Goal: Task Accomplishment & Management: Manage account settings

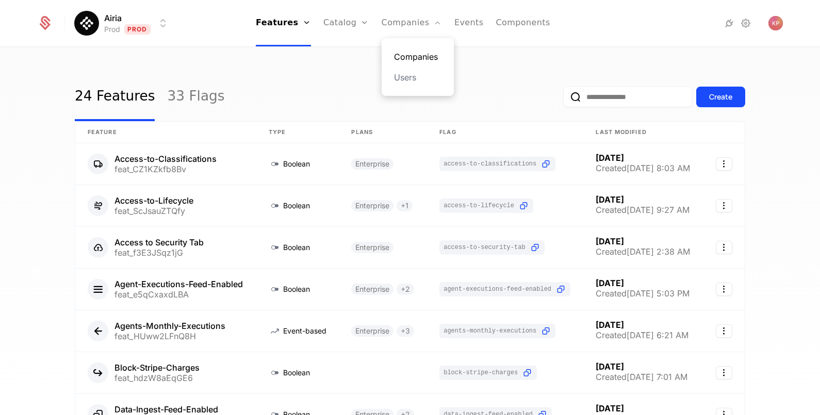
click at [405, 59] on link "Companies" at bounding box center [417, 57] width 47 height 12
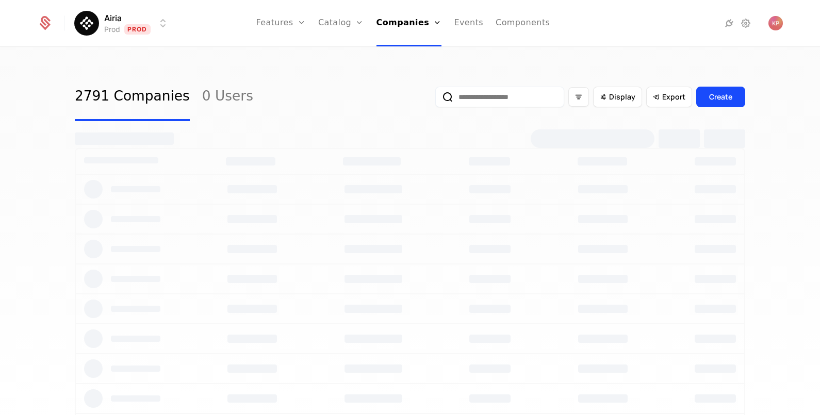
click at [491, 89] on input "email" at bounding box center [499, 97] width 129 height 21
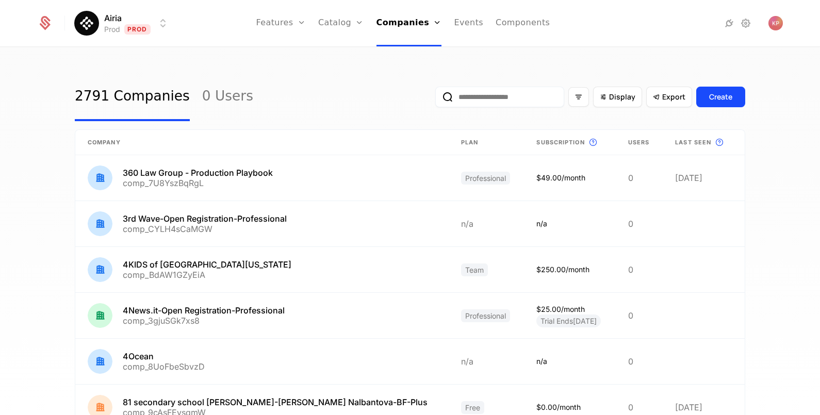
paste input "**********"
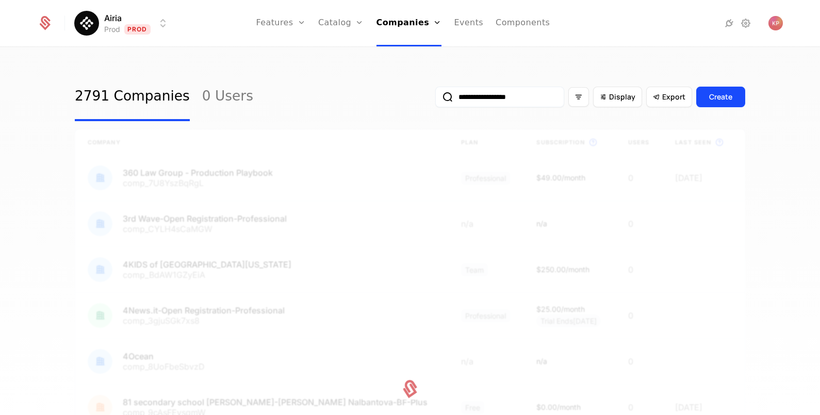
type input "**********"
click at [435, 99] on button "submit" at bounding box center [435, 99] width 0 height 0
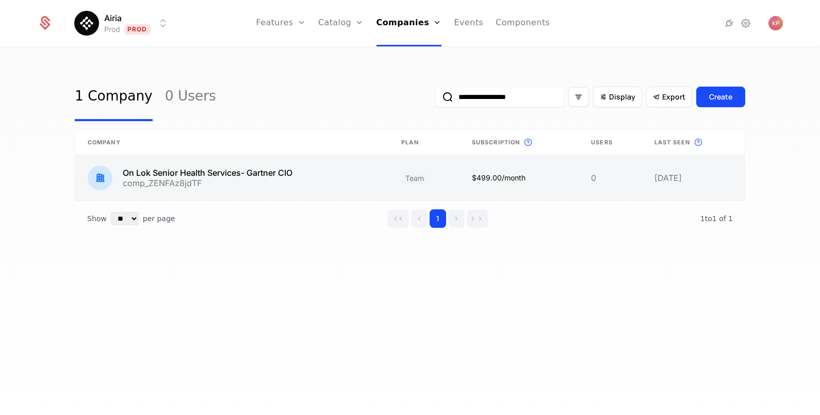
click at [243, 172] on link at bounding box center [232, 177] width 314 height 45
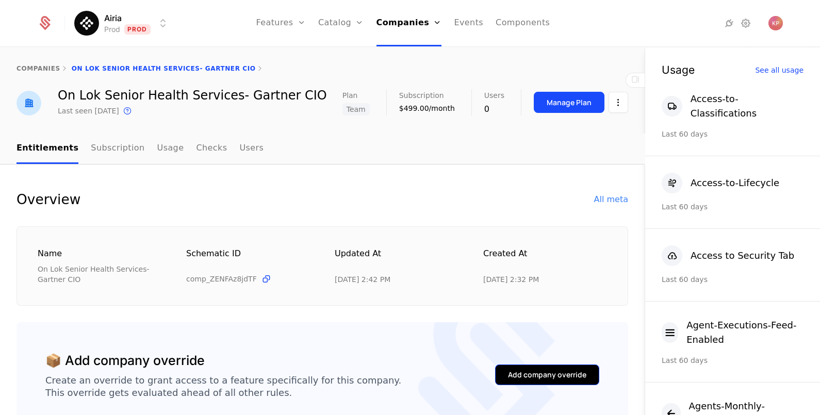
click at [551, 372] on div "Add company override" at bounding box center [547, 375] width 78 height 10
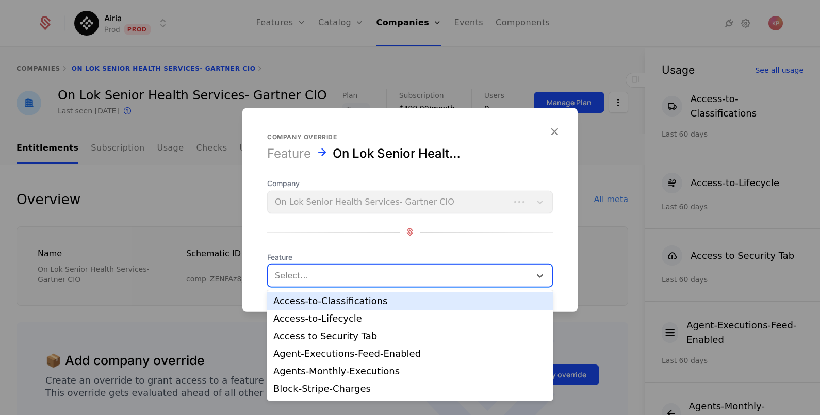
click at [345, 271] on div at bounding box center [399, 275] width 249 height 14
click at [348, 299] on div "Access-to-Classifications" at bounding box center [409, 301] width 273 height 9
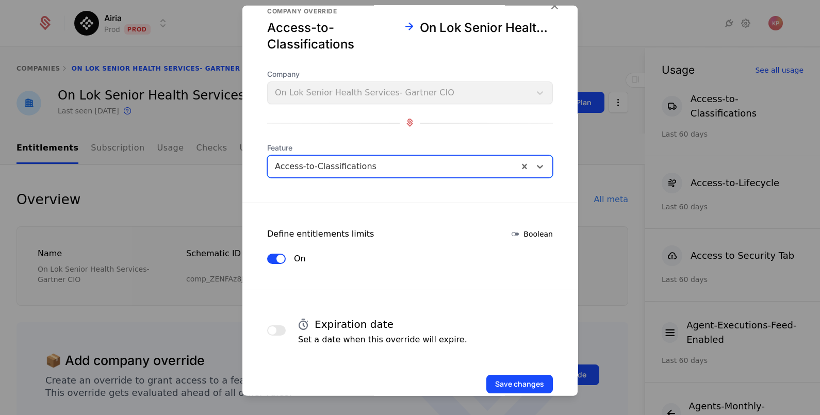
scroll to position [44, 0]
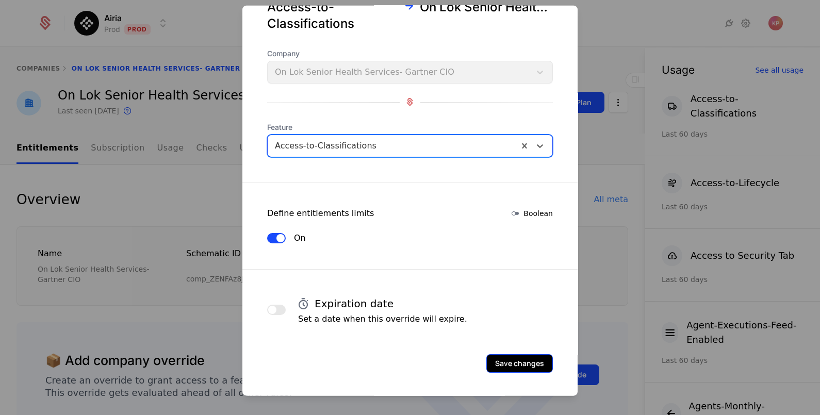
click at [519, 364] on button "Save changes" at bounding box center [520, 363] width 67 height 19
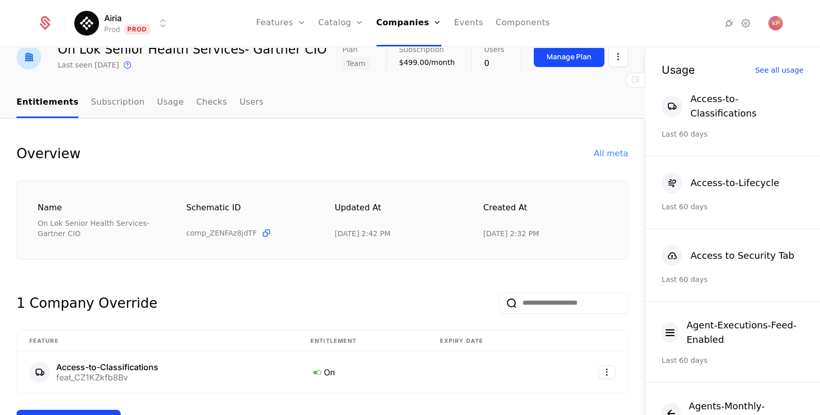
scroll to position [64, 0]
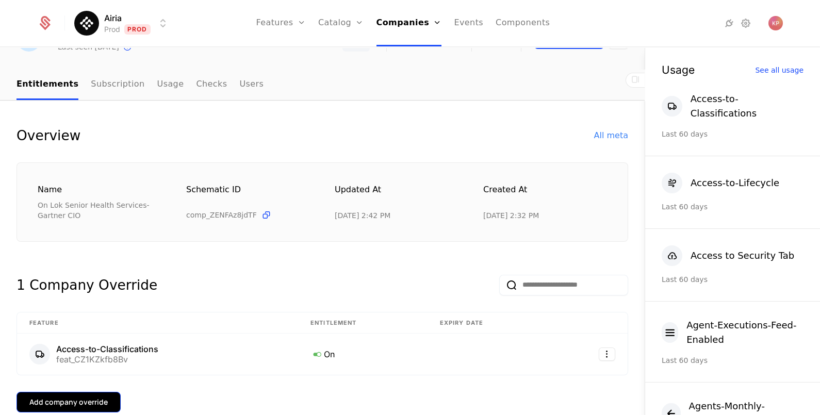
click at [84, 393] on button "Add company override" at bounding box center [69, 402] width 104 height 21
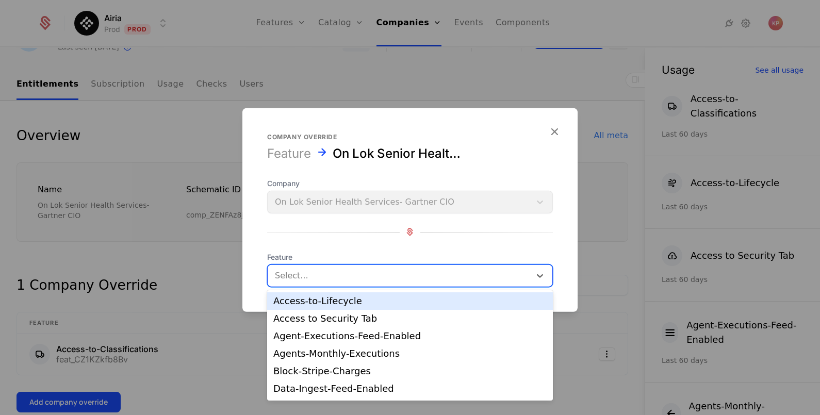
click at [414, 265] on div "Select..." at bounding box center [410, 275] width 286 height 23
drag, startPoint x: 402, startPoint y: 309, endPoint x: 428, endPoint y: 309, distance: 25.8
click at [402, 309] on div "Access-to-Lifecycle" at bounding box center [410, 302] width 286 height 18
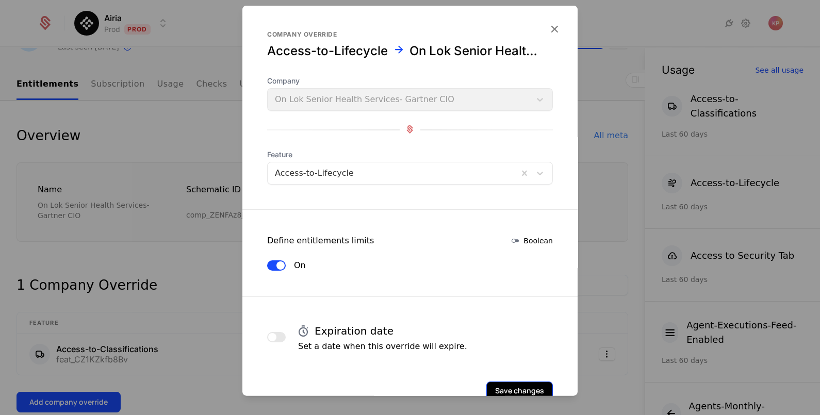
click at [499, 383] on button "Save changes" at bounding box center [520, 390] width 67 height 19
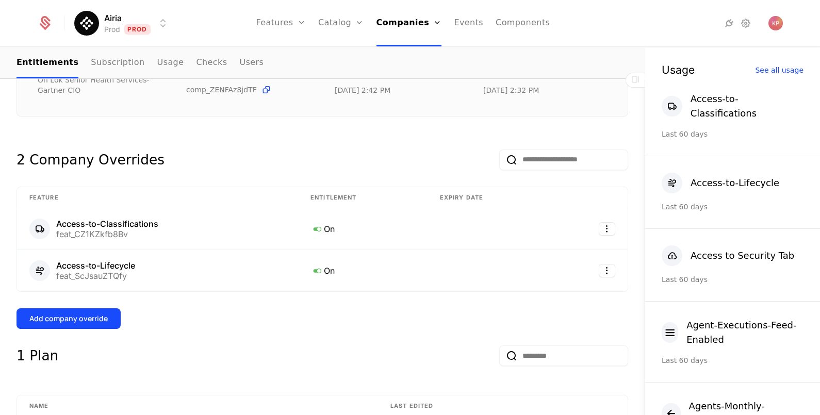
scroll to position [193, 0]
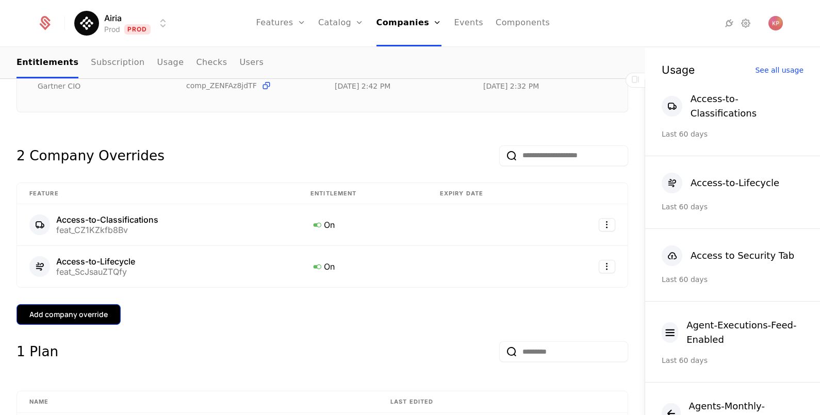
click at [89, 307] on button "Add company override" at bounding box center [69, 314] width 104 height 21
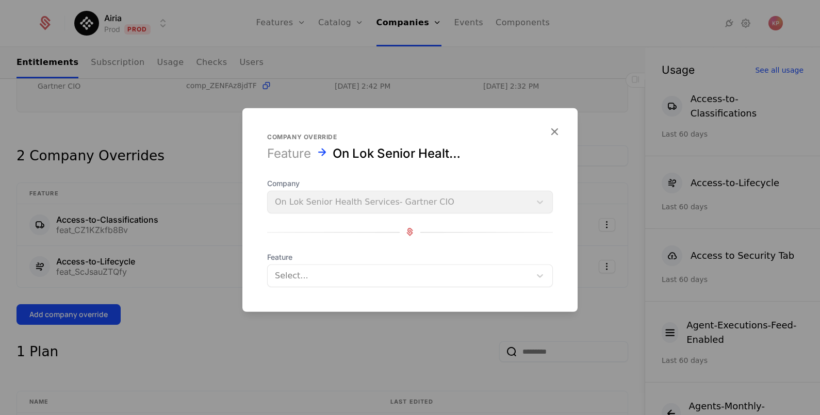
drag, startPoint x: 310, startPoint y: 284, endPoint x: 315, endPoint y: 287, distance: 6.3
click at [311, 284] on div "Select..." at bounding box center [399, 275] width 263 height 19
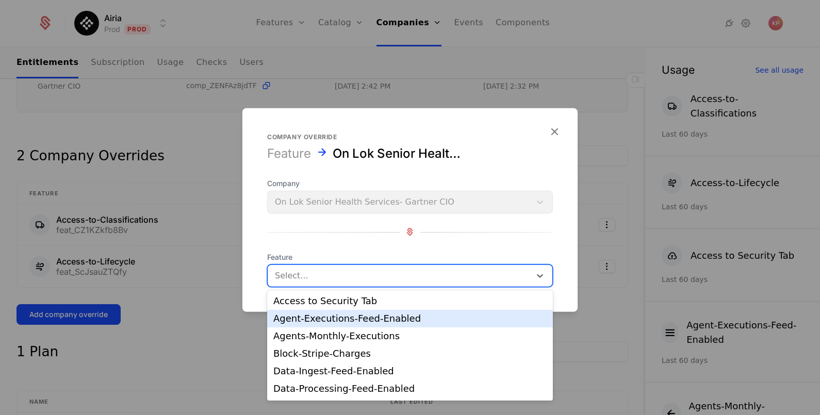
click at [325, 310] on div "Agent-Executions-Feed-Enabled" at bounding box center [410, 319] width 286 height 18
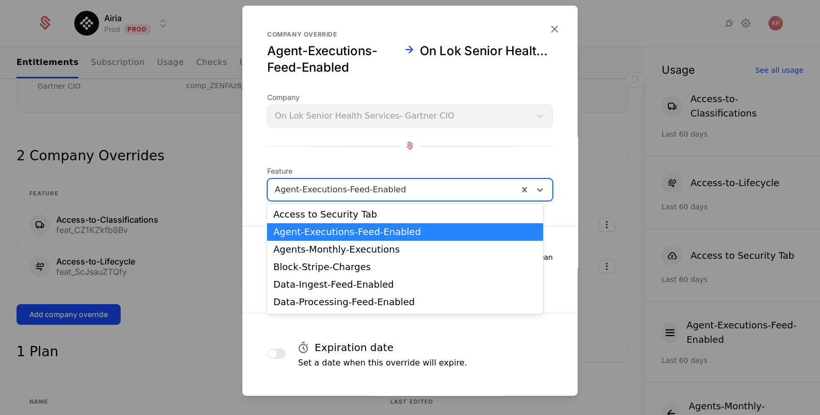
drag, startPoint x: 342, startPoint y: 194, endPoint x: 348, endPoint y: 215, distance: 22.0
click at [343, 194] on div at bounding box center [393, 189] width 236 height 14
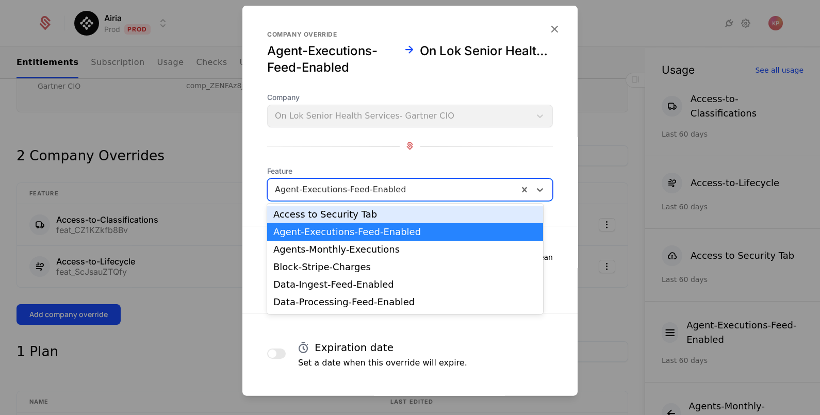
click at [350, 223] on div "Agent-Executions-Feed-Enabled" at bounding box center [405, 232] width 276 height 18
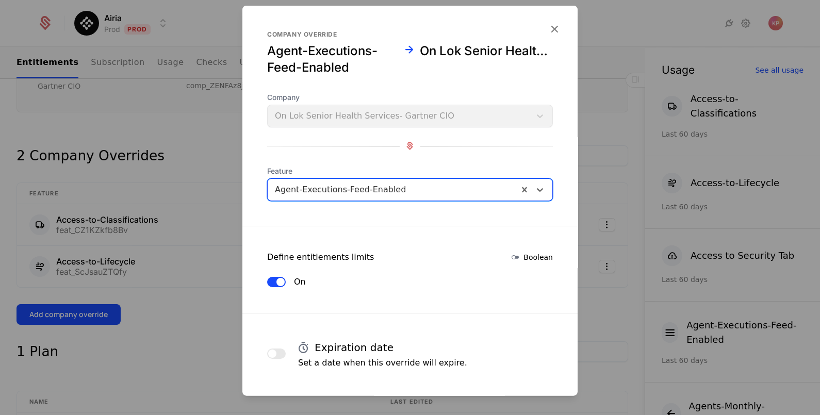
click at [355, 183] on div at bounding box center [393, 189] width 236 height 14
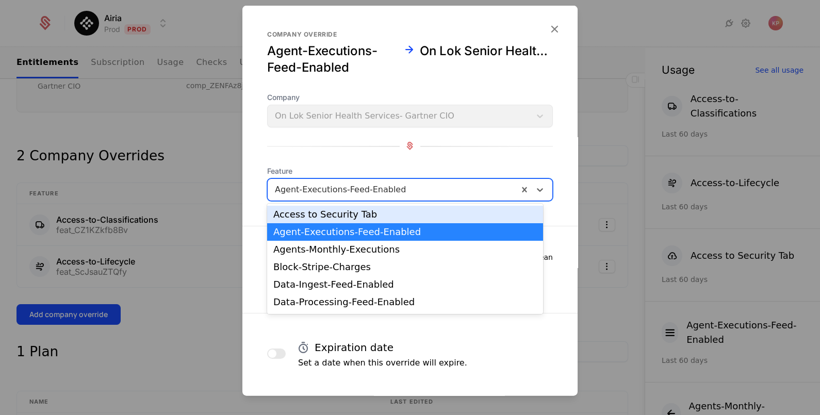
click at [354, 215] on div "Access to Security Tab" at bounding box center [405, 214] width 264 height 9
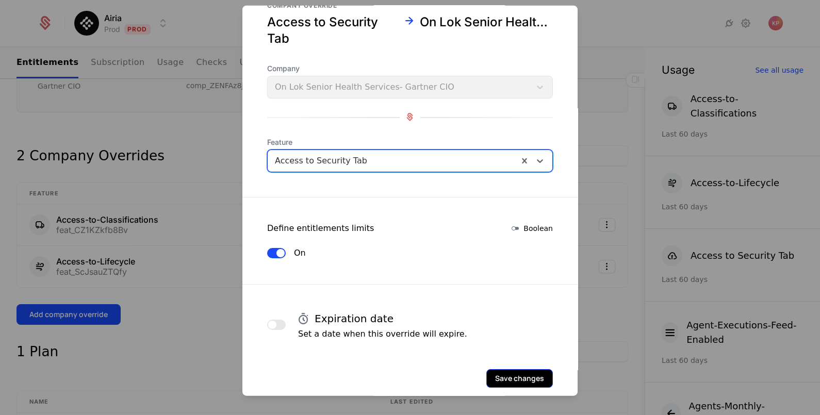
scroll to position [44, 0]
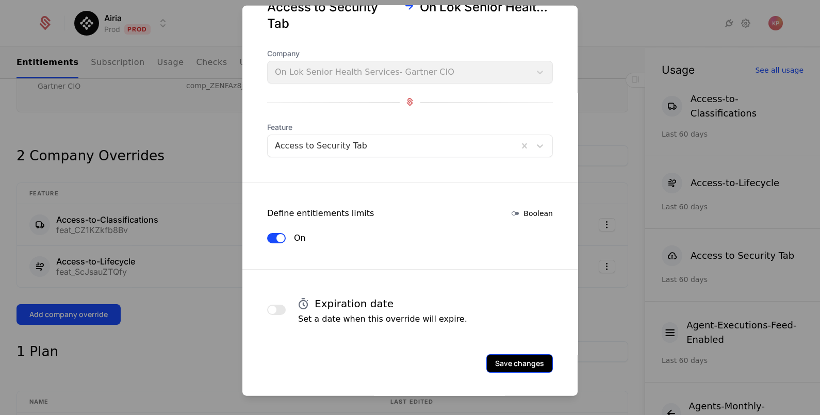
click at [498, 363] on button "Save changes" at bounding box center [520, 363] width 67 height 19
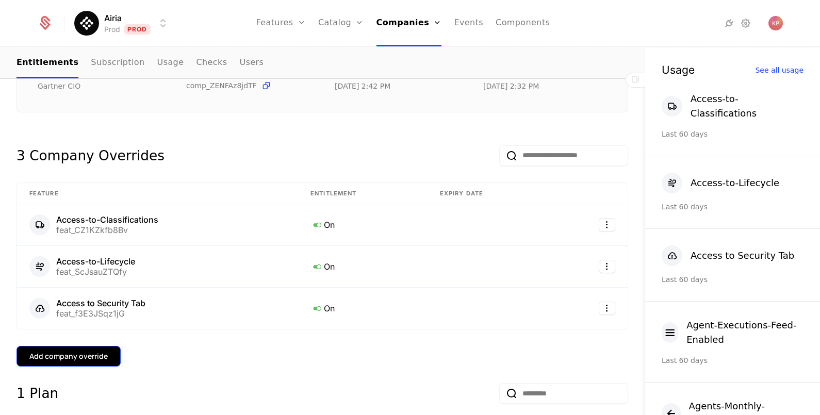
drag, startPoint x: 58, startPoint y: 368, endPoint x: 64, endPoint y: 364, distance: 7.9
click at [74, 361] on button "Add company override" at bounding box center [69, 356] width 104 height 21
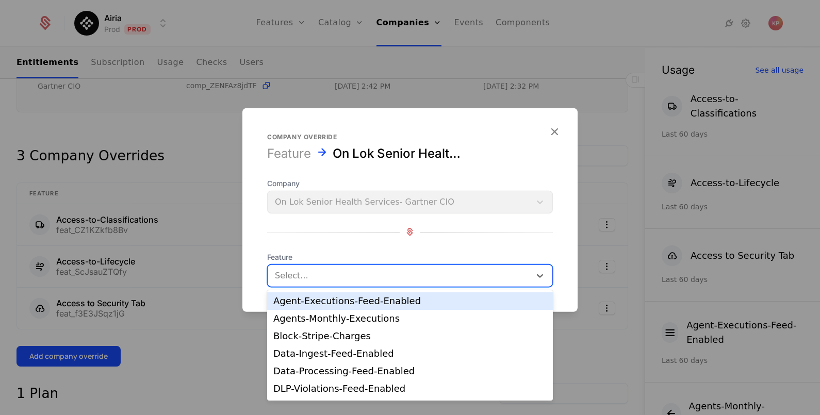
click at [428, 284] on div "Select..." at bounding box center [399, 275] width 263 height 19
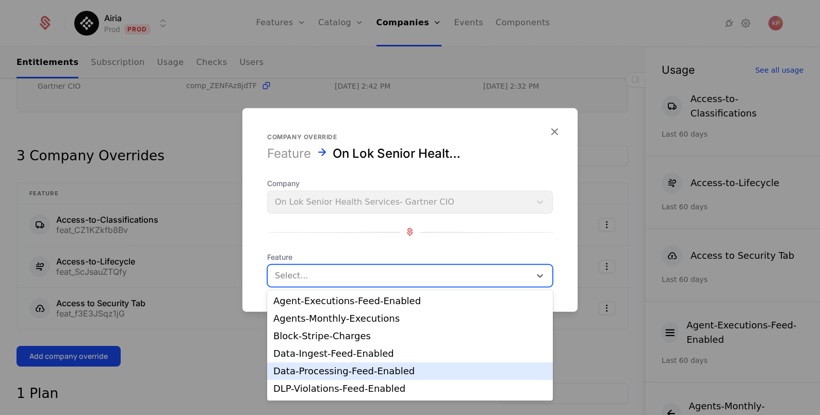
click at [386, 368] on div "Data-Processing-Feed-Enabled" at bounding box center [409, 371] width 273 height 9
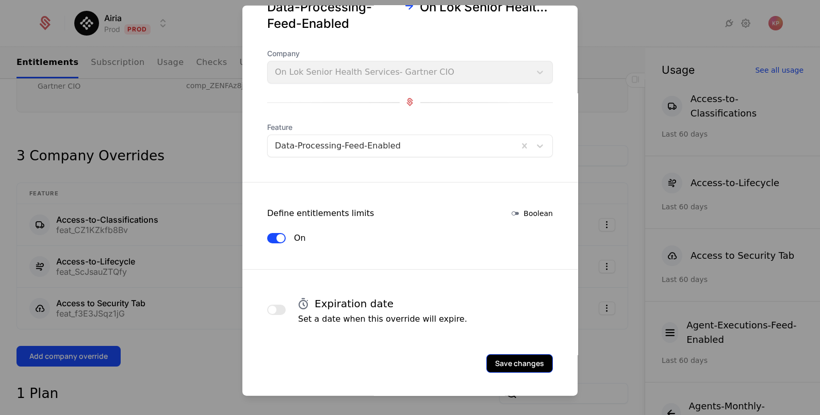
click at [519, 358] on button "Save changes" at bounding box center [520, 363] width 67 height 19
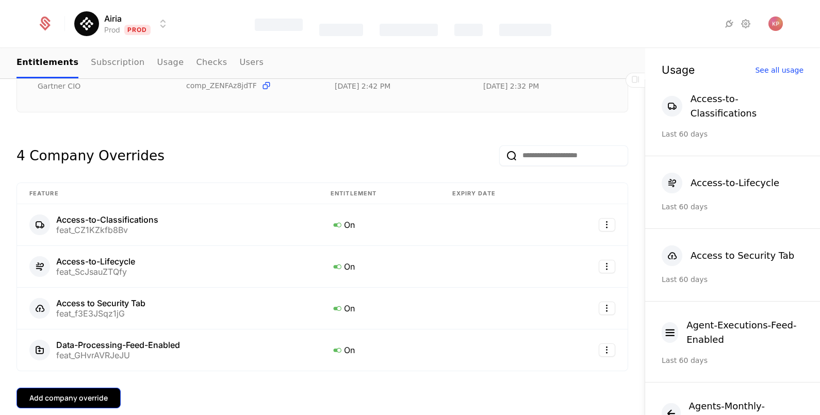
click at [82, 399] on div "Add company override" at bounding box center [68, 398] width 78 height 10
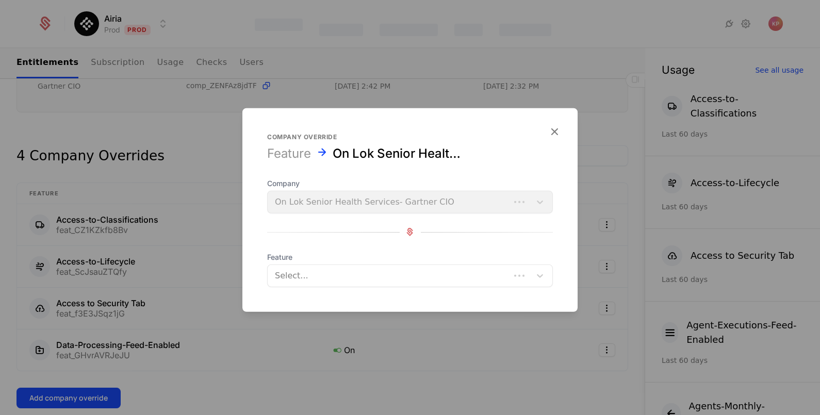
click at [384, 261] on span "Feature" at bounding box center [410, 257] width 286 height 10
click at [387, 271] on div at bounding box center [399, 275] width 249 height 14
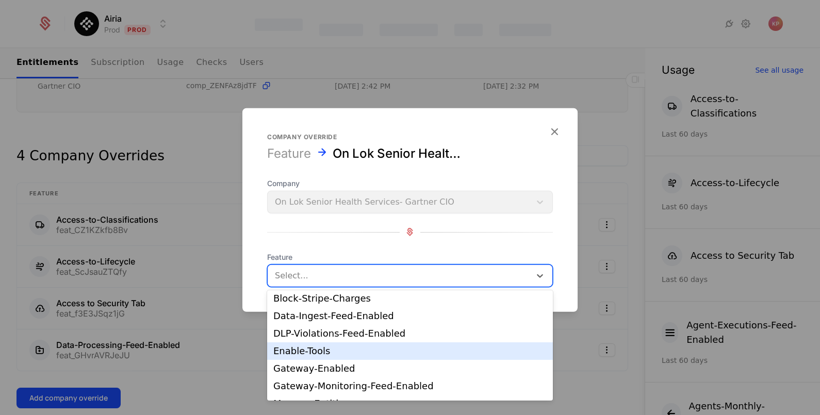
scroll to position [64, 0]
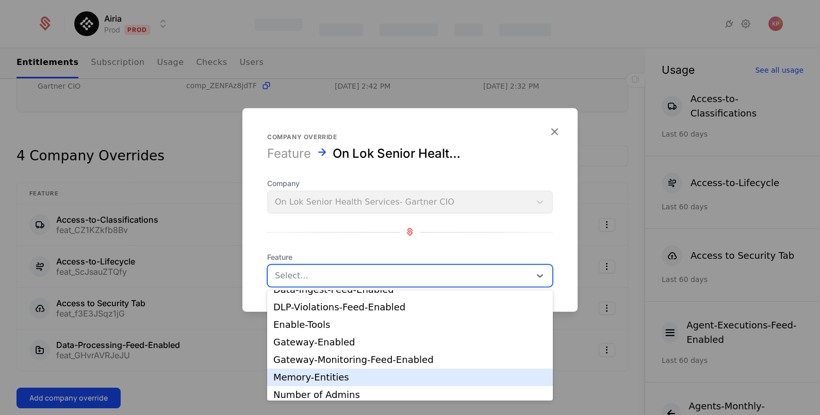
click at [378, 381] on div "Memory-Entities" at bounding box center [409, 377] width 273 height 9
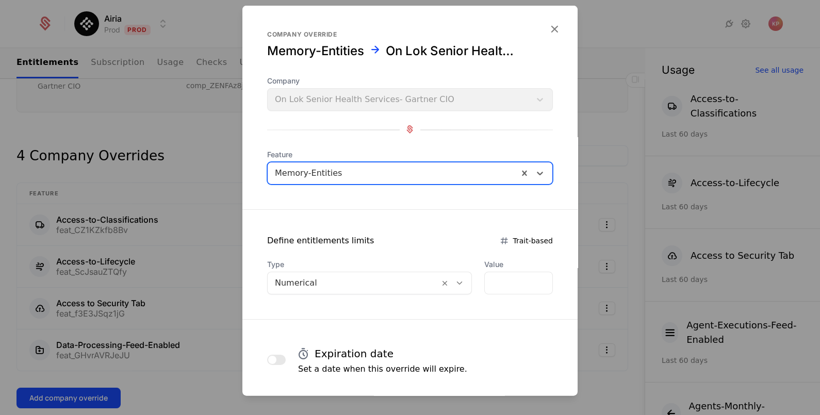
click at [376, 278] on div at bounding box center [353, 283] width 157 height 14
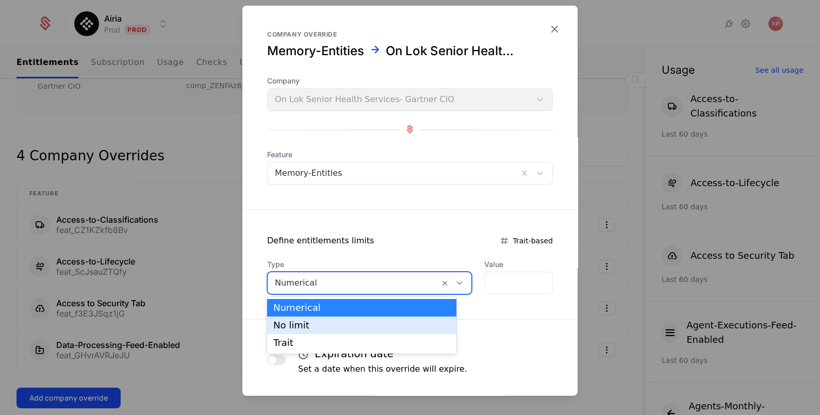
click at [372, 328] on div "No limit" at bounding box center [361, 325] width 177 height 9
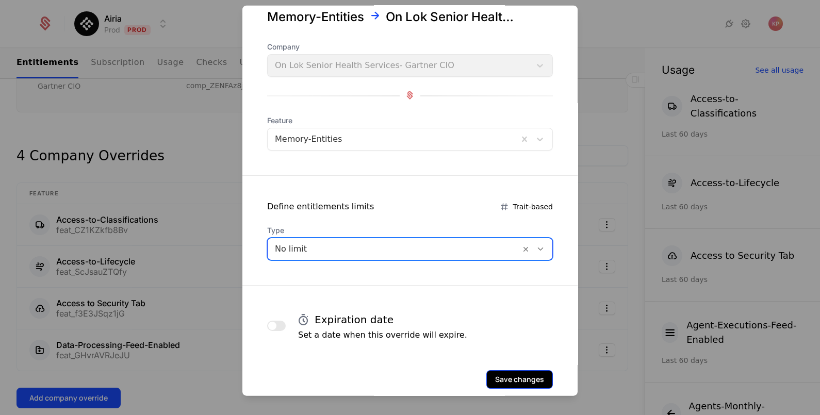
scroll to position [50, 0]
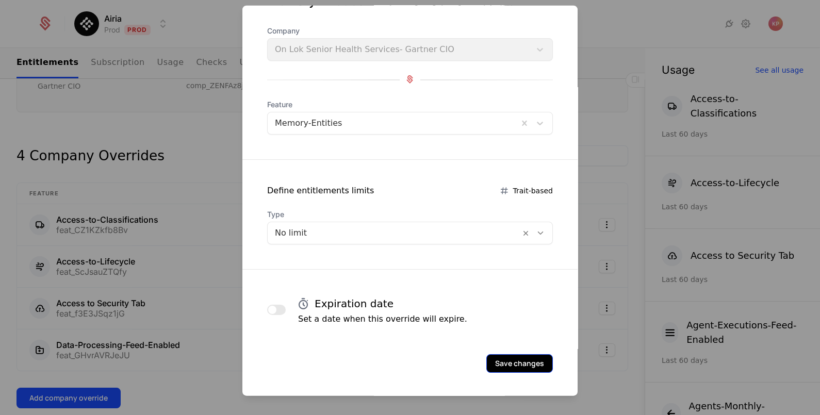
click at [514, 369] on button "Save changes" at bounding box center [520, 363] width 67 height 19
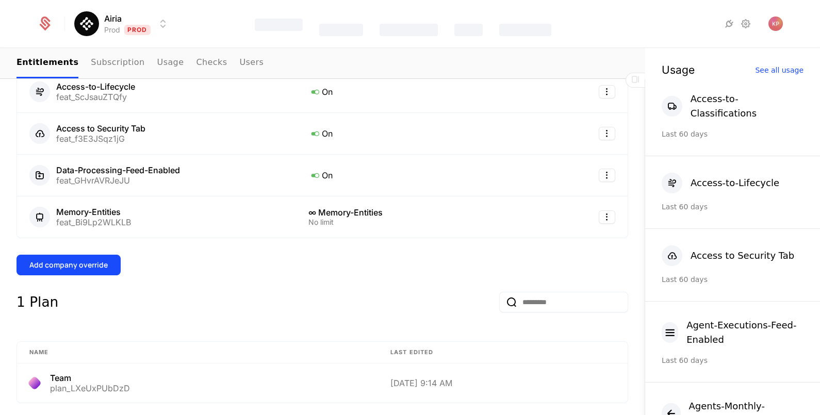
scroll to position [387, 0]
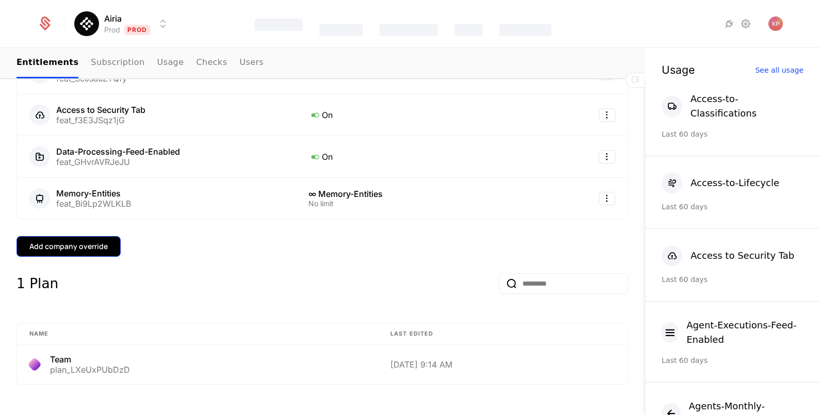
click at [96, 253] on button "Add company override" at bounding box center [69, 246] width 104 height 21
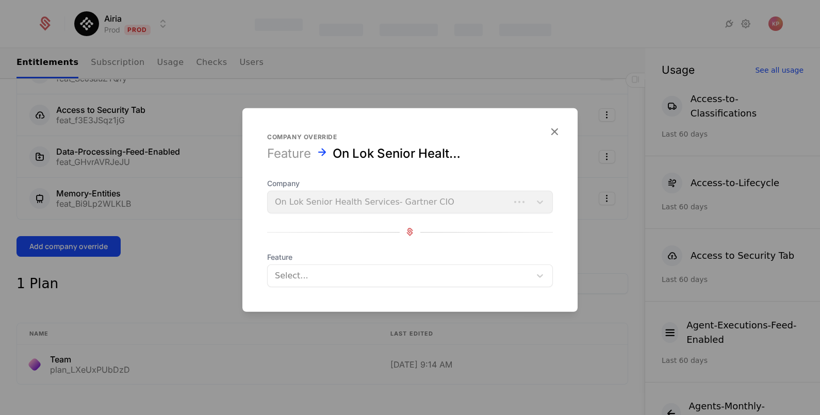
click at [356, 273] on div at bounding box center [399, 275] width 249 height 14
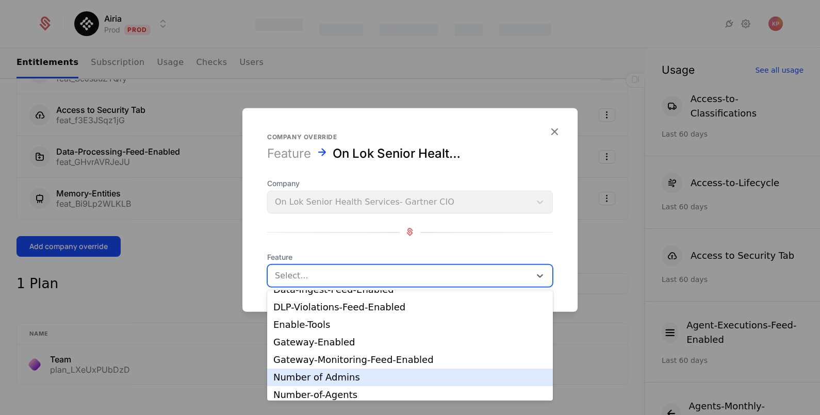
scroll to position [128, 0]
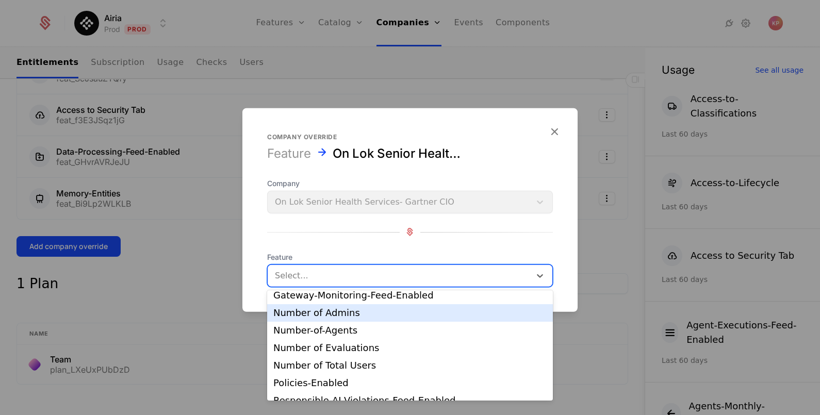
click at [377, 311] on div "Number of Admins" at bounding box center [409, 313] width 273 height 9
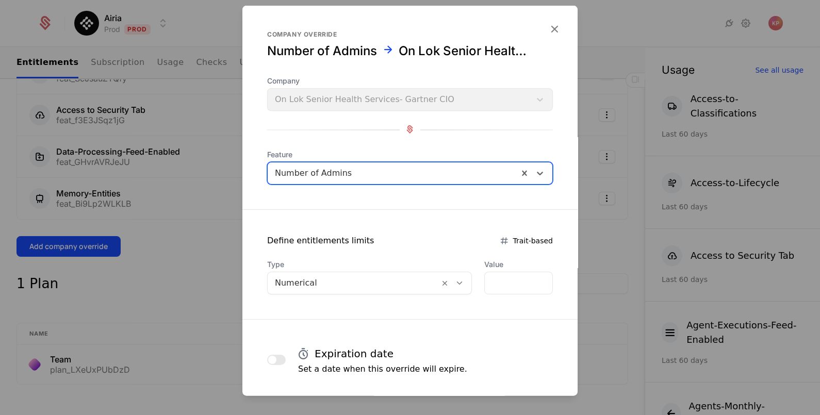
drag, startPoint x: 346, startPoint y: 287, endPoint x: 347, endPoint y: 295, distance: 8.3
click at [346, 286] on div at bounding box center [353, 283] width 157 height 14
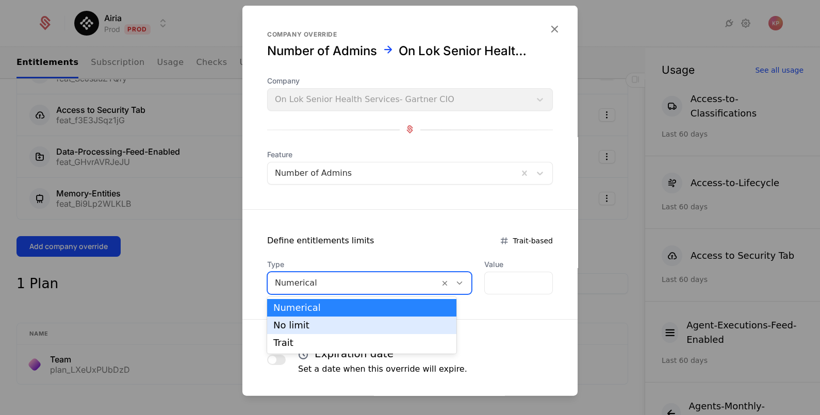
click at [347, 330] on div "No limit" at bounding box center [361, 325] width 177 height 9
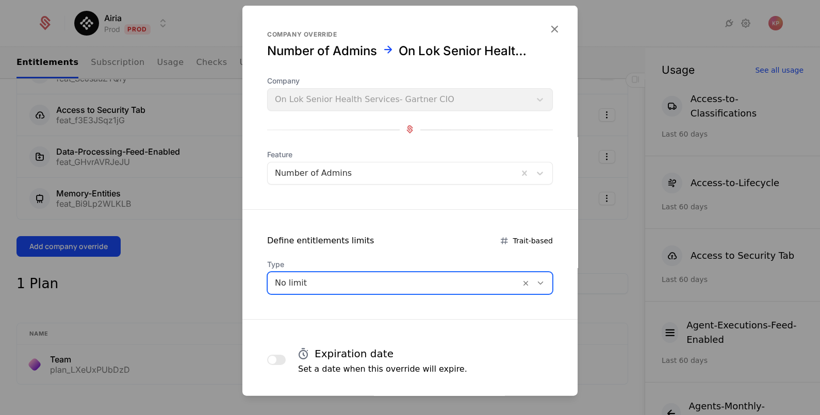
scroll to position [50, 0]
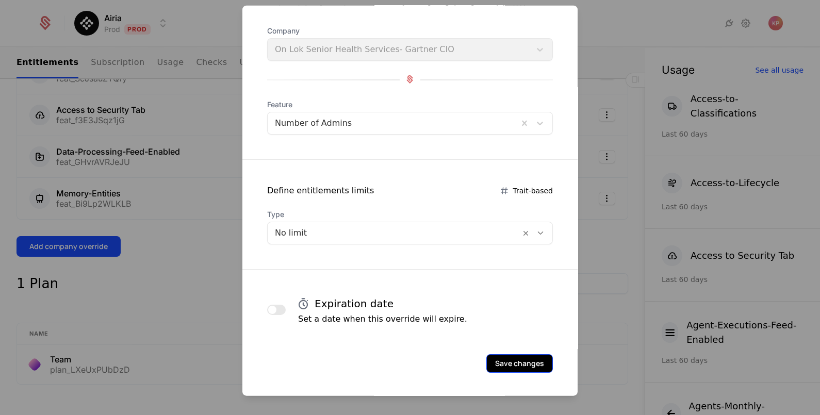
click at [522, 359] on button "Save changes" at bounding box center [520, 363] width 67 height 19
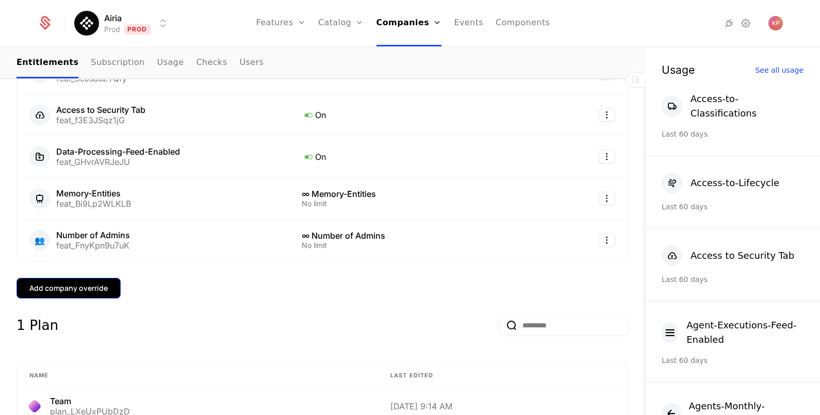
click at [86, 290] on div "Add company override" at bounding box center [68, 288] width 78 height 10
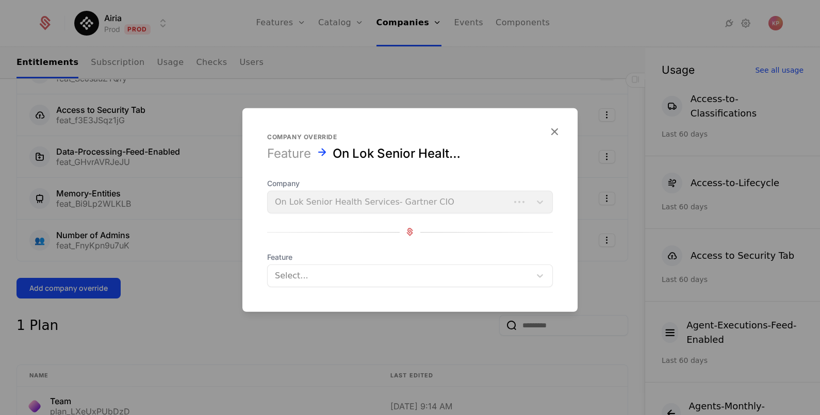
click at [292, 272] on div at bounding box center [399, 275] width 249 height 14
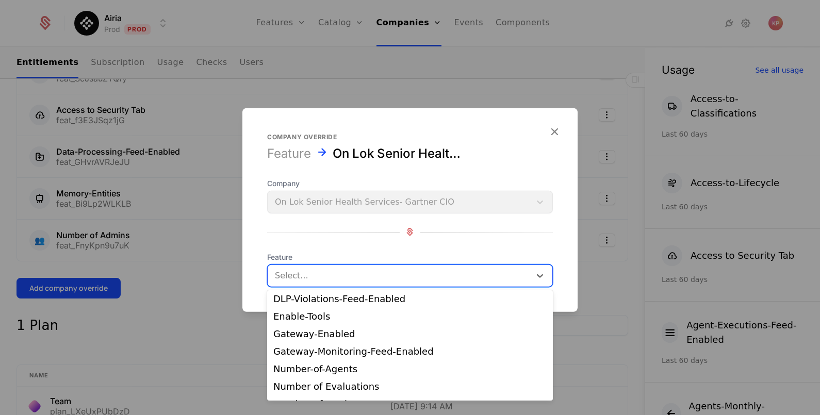
scroll to position [128, 0]
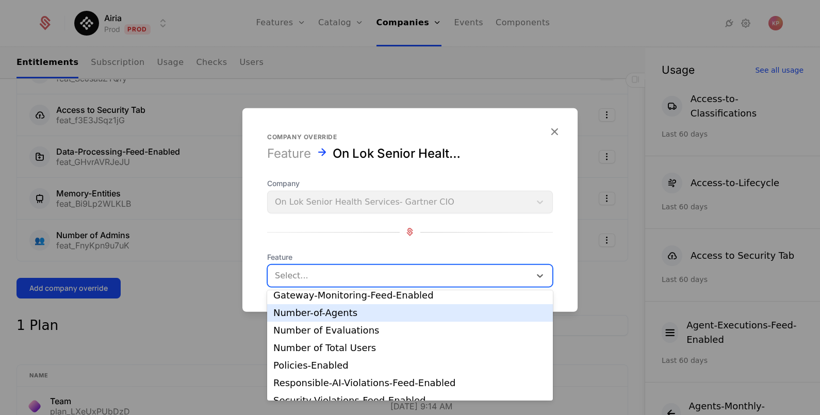
click at [370, 316] on div "Number-of-Agents" at bounding box center [409, 313] width 273 height 9
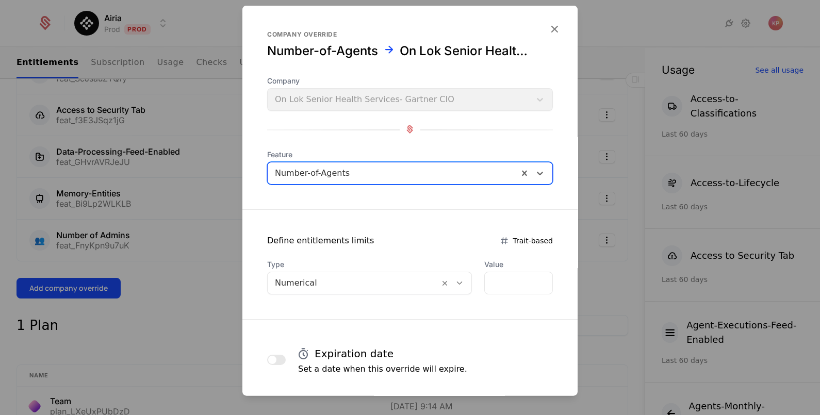
click at [402, 280] on div at bounding box center [353, 283] width 157 height 14
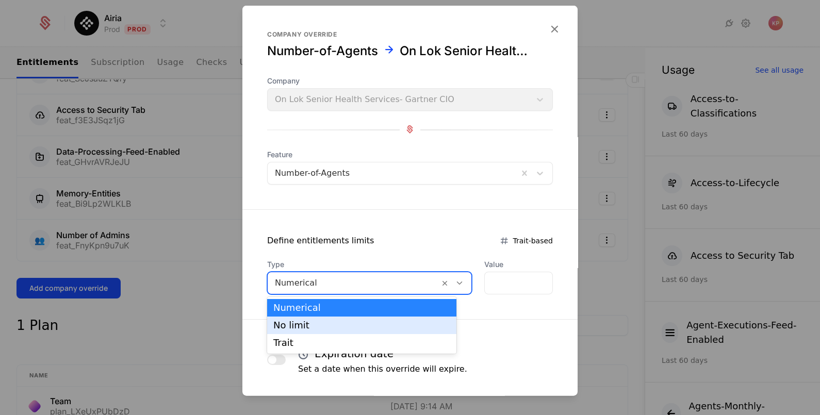
drag, startPoint x: 398, startPoint y: 321, endPoint x: 440, endPoint y: 337, distance: 44.8
click at [398, 322] on div "No limit" at bounding box center [361, 325] width 177 height 9
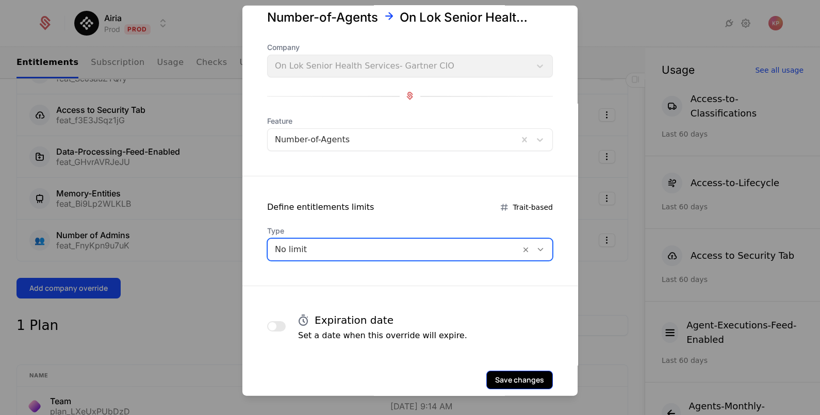
scroll to position [50, 0]
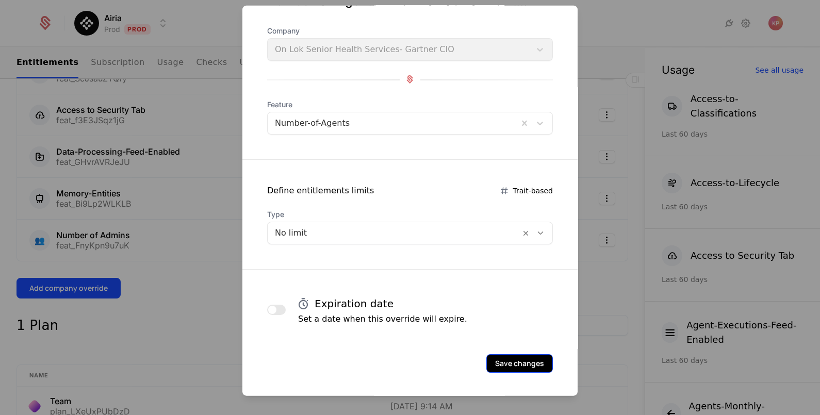
click at [537, 358] on button "Save changes" at bounding box center [520, 363] width 67 height 19
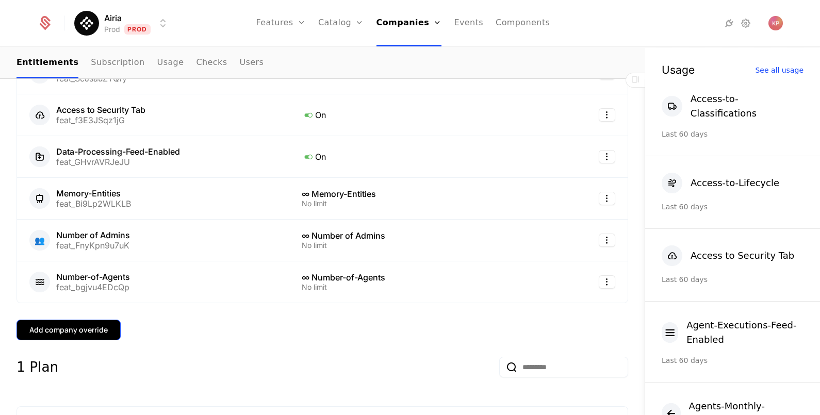
click at [49, 335] on button "Add company override" at bounding box center [69, 330] width 104 height 21
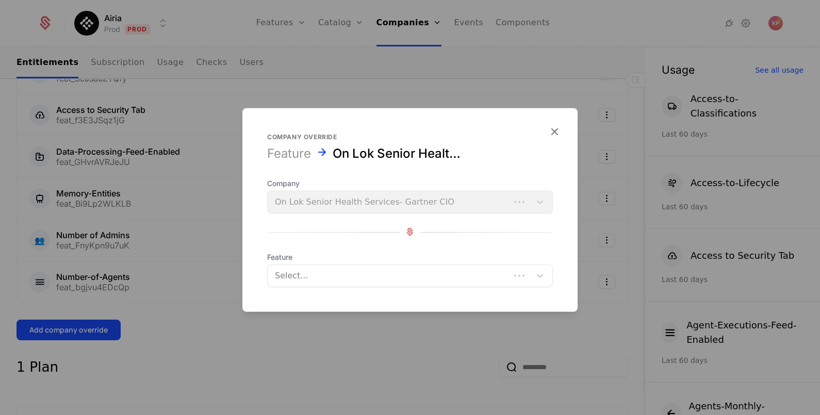
click at [428, 267] on div "Select..." at bounding box center [389, 275] width 243 height 19
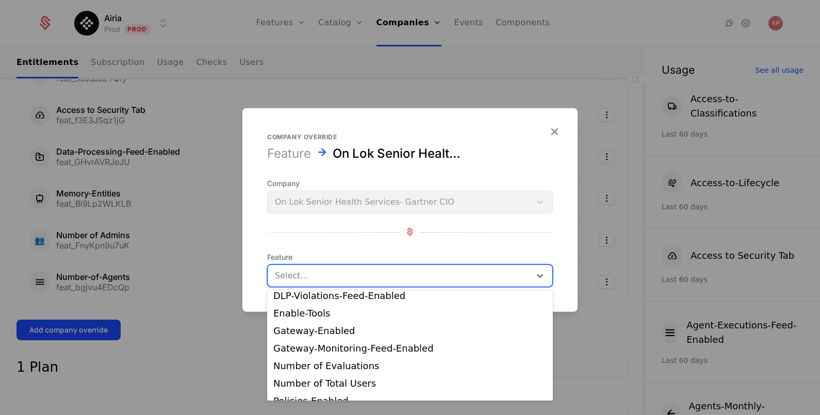
scroll to position [128, 0]
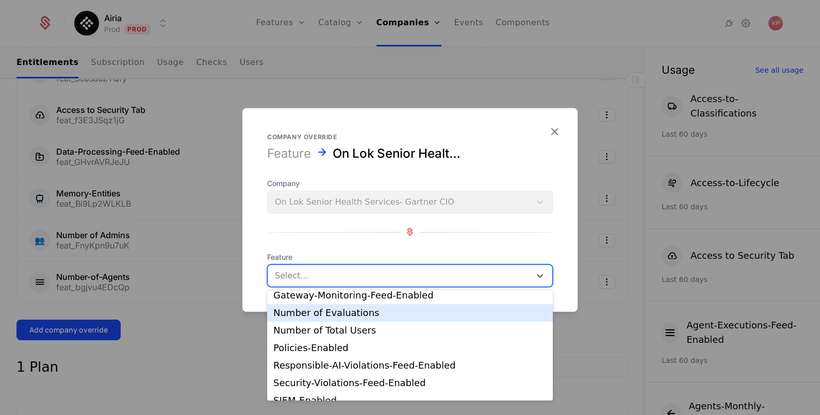
click at [397, 314] on div "Number of Evaluations" at bounding box center [409, 313] width 273 height 9
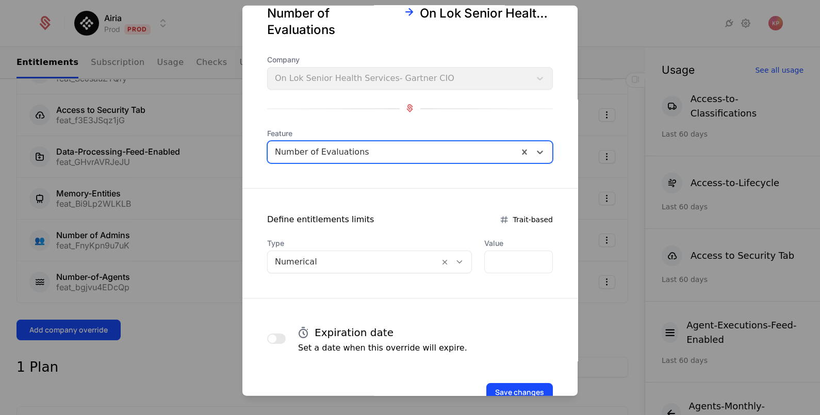
scroll to position [64, 0]
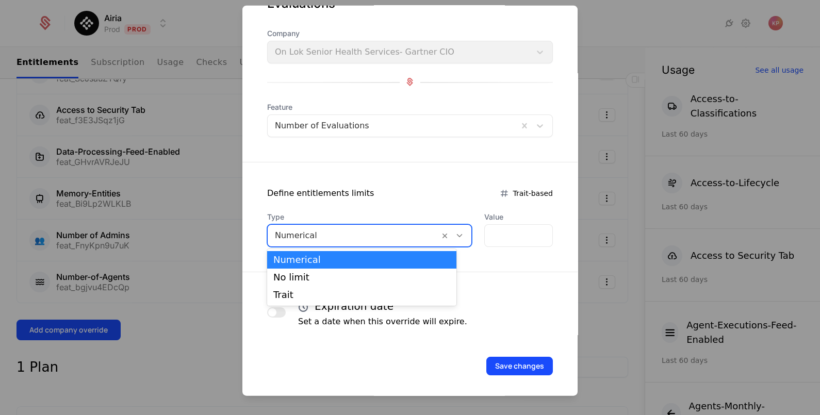
drag, startPoint x: 347, startPoint y: 230, endPoint x: 346, endPoint y: 255, distance: 25.3
click at [347, 232] on div at bounding box center [353, 235] width 157 height 14
click at [346, 275] on div "No limit" at bounding box center [361, 277] width 177 height 9
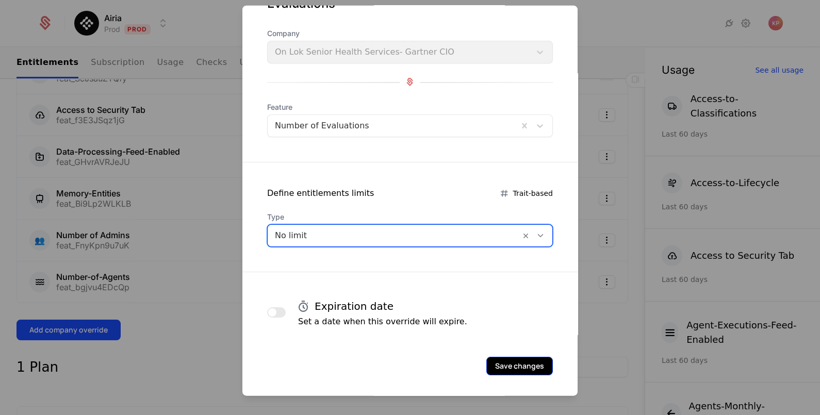
click at [501, 362] on button "Save changes" at bounding box center [520, 366] width 67 height 19
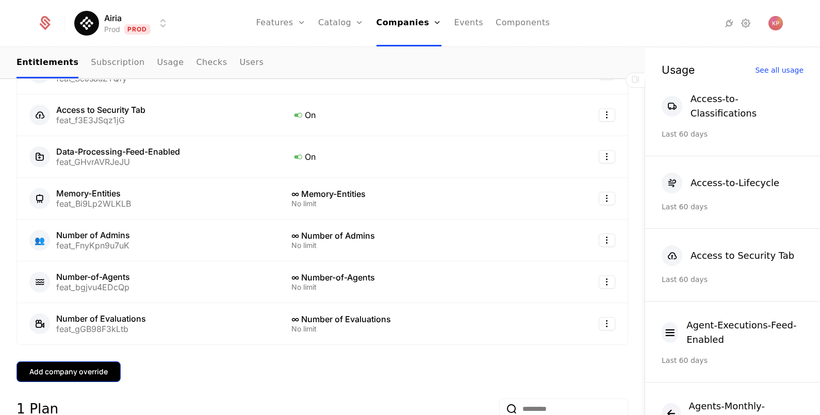
click at [68, 372] on div "Add company override" at bounding box center [68, 372] width 78 height 10
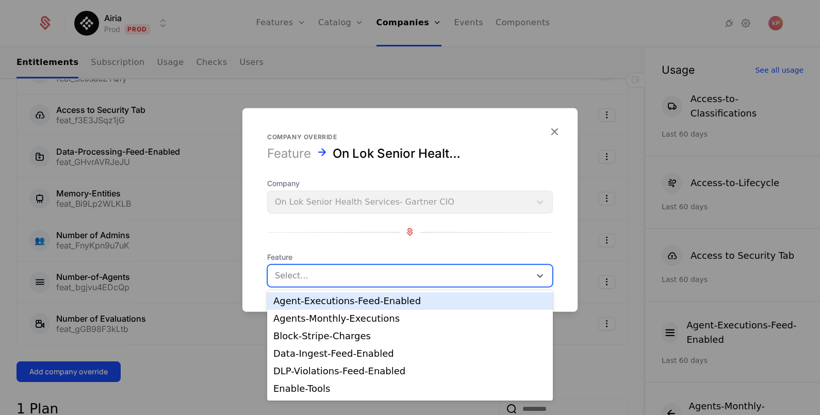
click at [404, 281] on div at bounding box center [399, 275] width 249 height 14
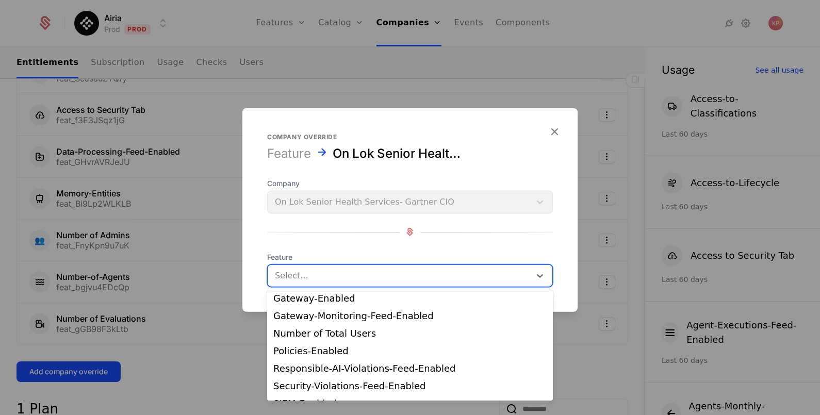
scroll to position [128, 0]
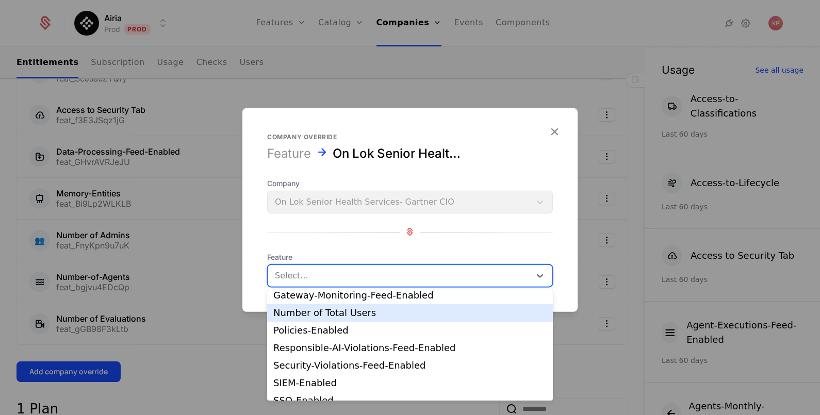
click at [384, 305] on div "Number of Total Users" at bounding box center [410, 313] width 286 height 18
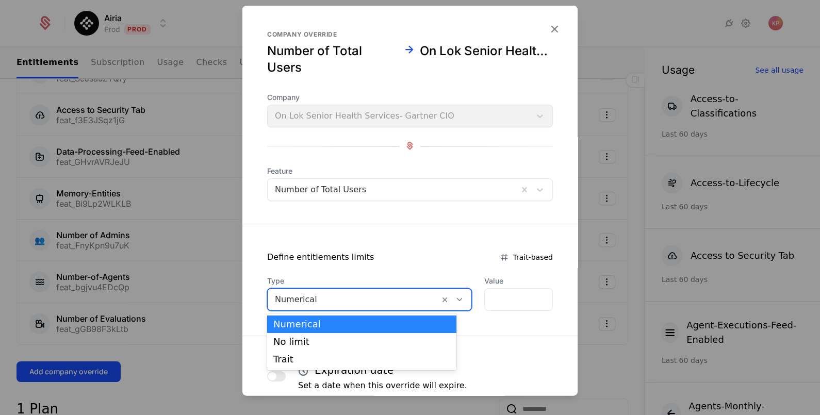
click at [372, 294] on div at bounding box center [353, 299] width 157 height 14
drag, startPoint x: 364, startPoint y: 341, endPoint x: 441, endPoint y: 297, distance: 89.0
click at [364, 340] on div "No limit" at bounding box center [361, 341] width 177 height 9
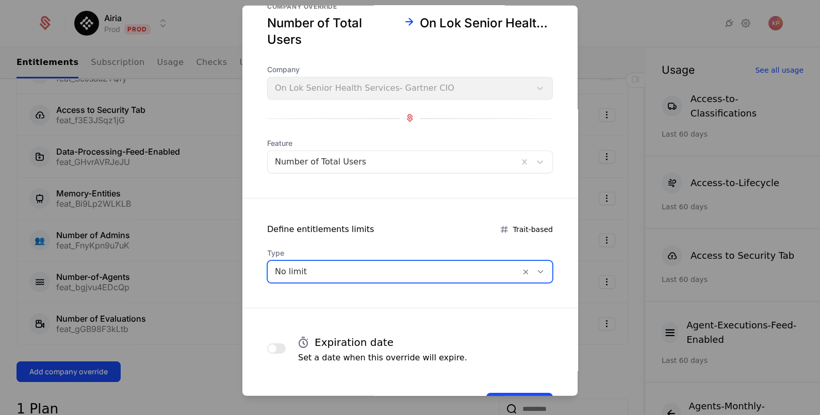
scroll to position [64, 0]
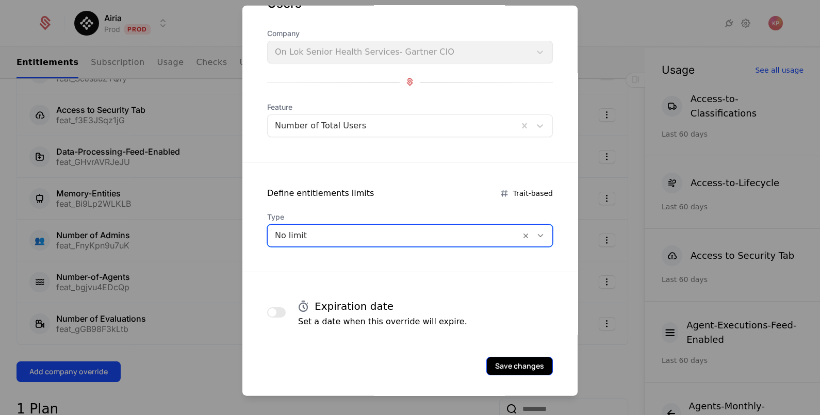
click at [524, 357] on button "Save changes" at bounding box center [520, 366] width 67 height 19
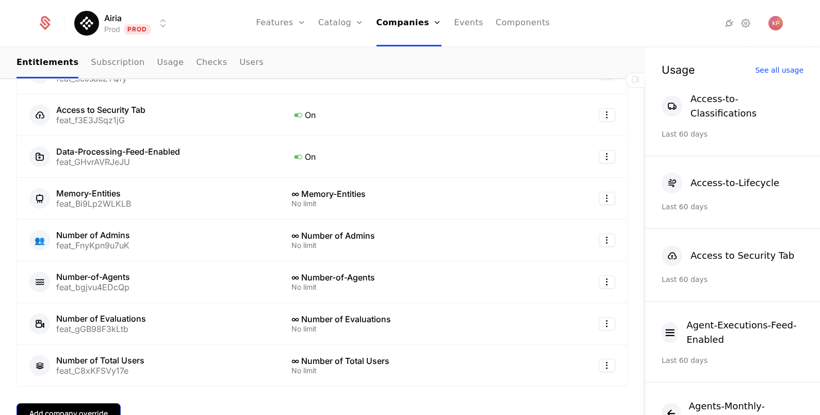
click at [71, 406] on button "Add company override" at bounding box center [69, 413] width 104 height 21
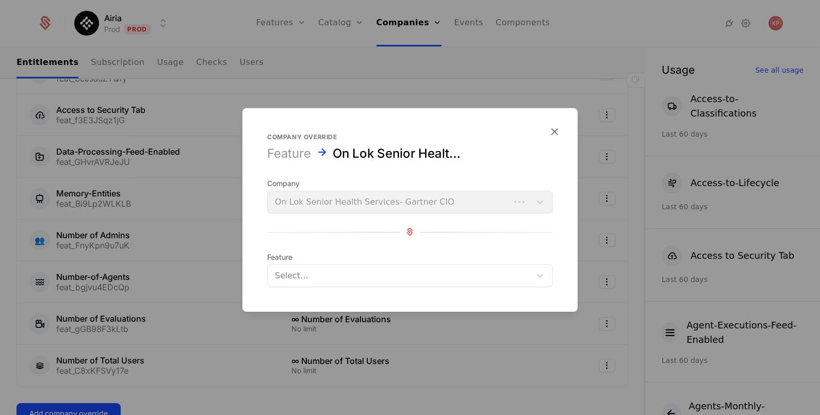
drag, startPoint x: 325, startPoint y: 286, endPoint x: 336, endPoint y: 319, distance: 34.3
click at [327, 285] on form "Company override Feature On Lok Senior Health Services- Gartner CIO Company On …" at bounding box center [410, 210] width 335 height 204
click at [327, 281] on div at bounding box center [399, 275] width 249 height 14
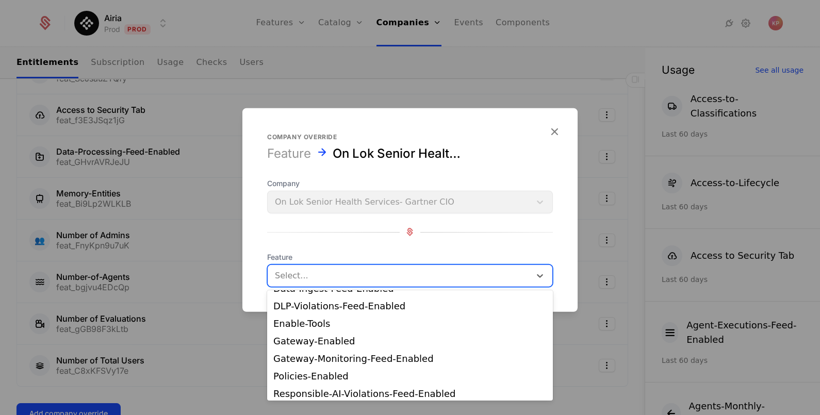
scroll to position [156, 0]
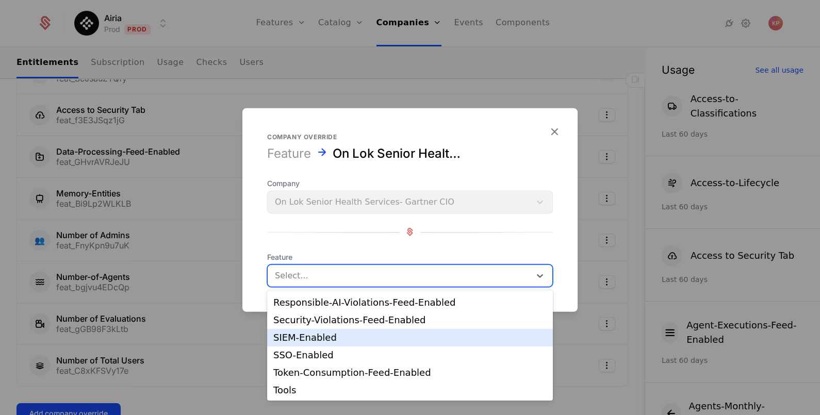
click at [338, 335] on div "SIEM-Enabled" at bounding box center [409, 337] width 273 height 9
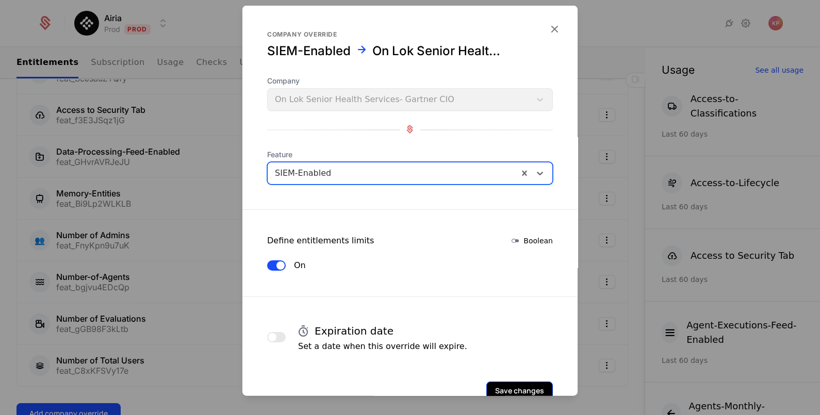
click at [496, 386] on button "Save changes" at bounding box center [520, 390] width 67 height 19
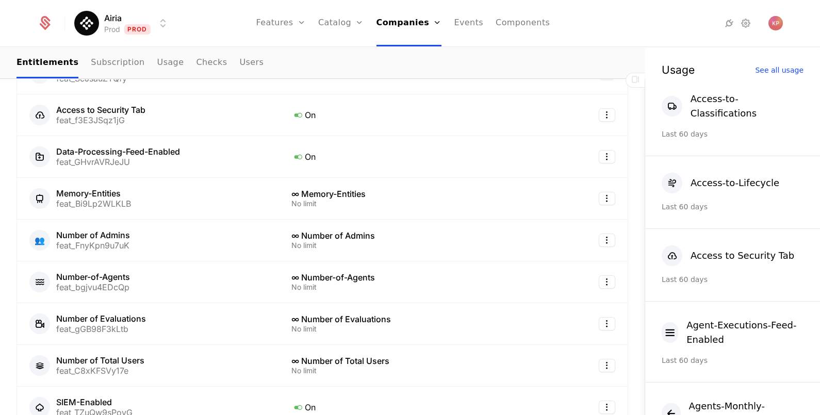
scroll to position [645, 0]
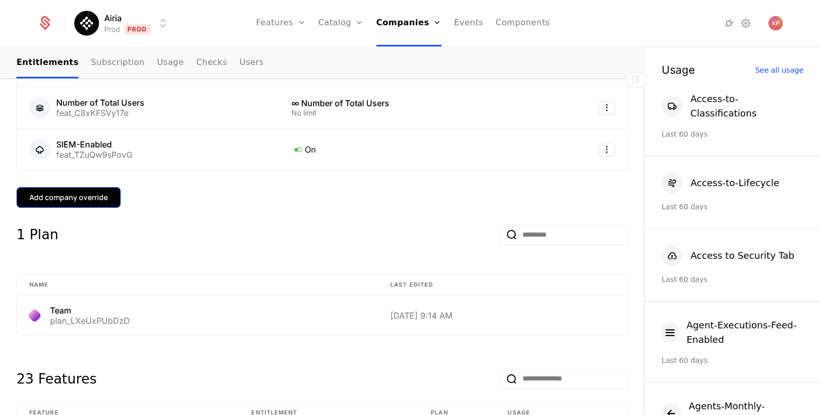
click at [79, 201] on button "Add company override" at bounding box center [69, 197] width 104 height 21
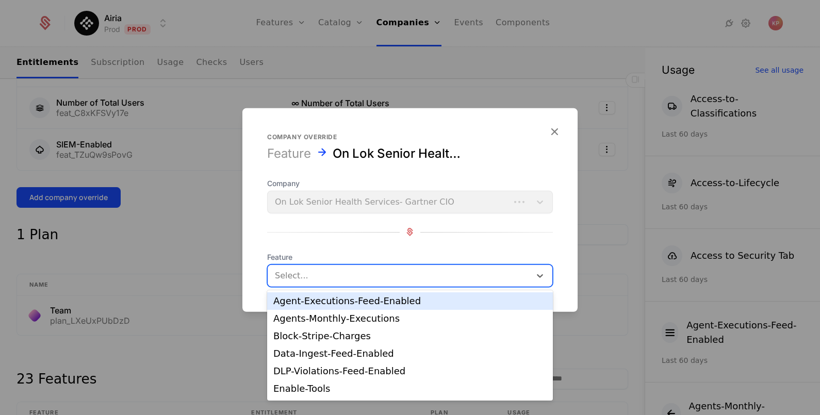
click at [412, 280] on div at bounding box center [399, 275] width 249 height 14
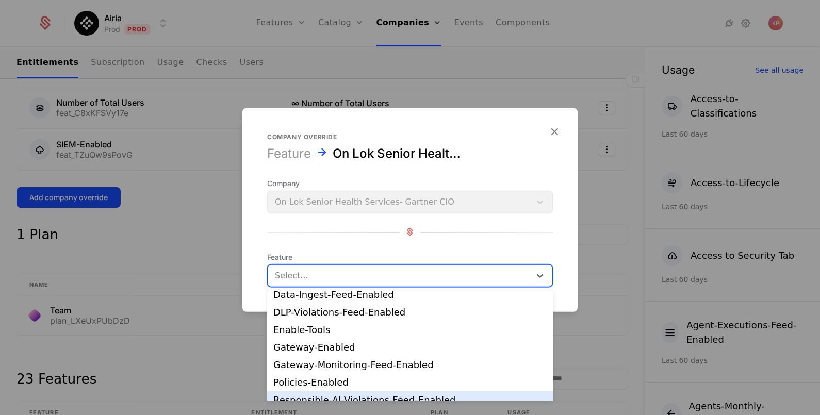
scroll to position [128, 0]
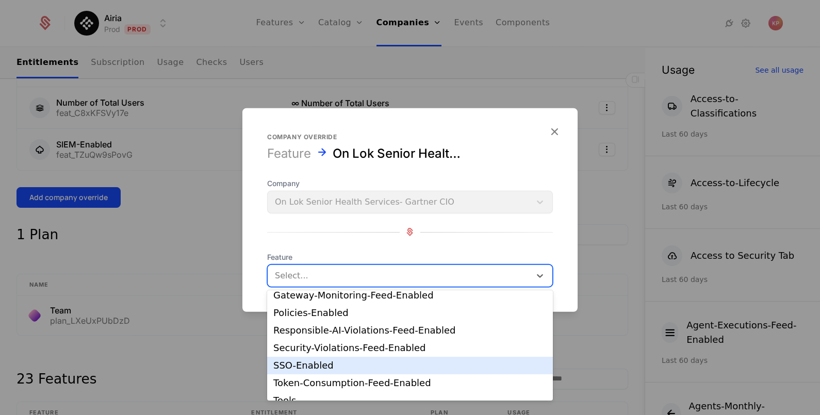
click at [385, 361] on div "SSO-Enabled" at bounding box center [409, 365] width 273 height 9
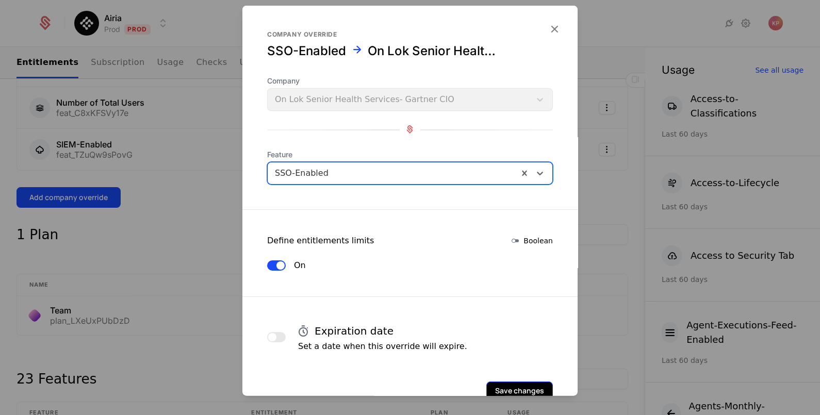
click at [524, 386] on button "Save changes" at bounding box center [520, 390] width 67 height 19
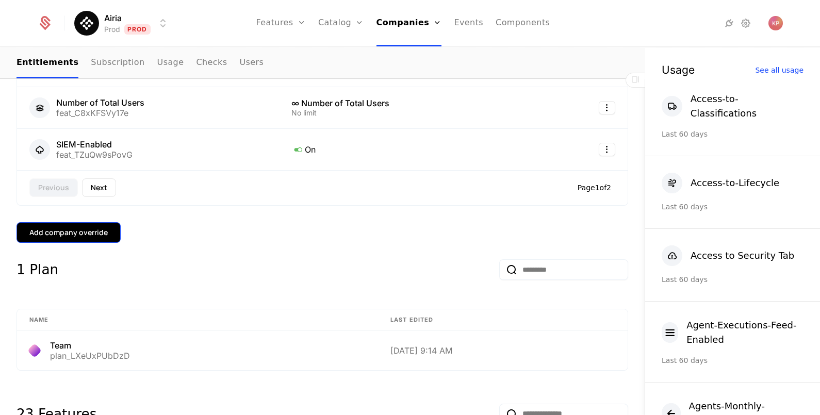
click at [49, 228] on div "Add company override" at bounding box center [68, 233] width 78 height 10
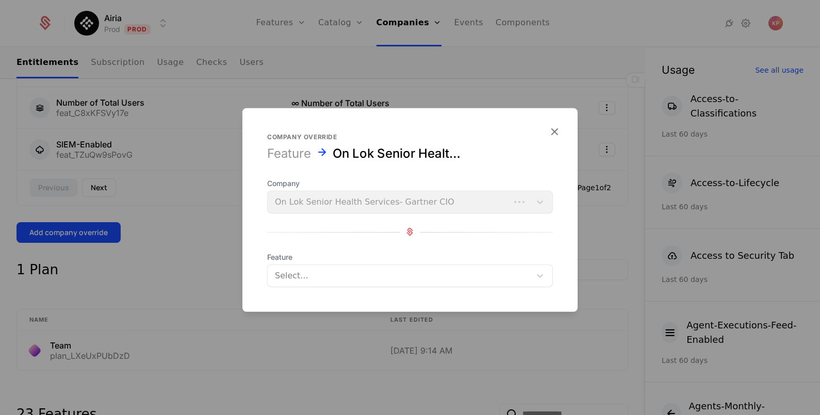
click at [299, 275] on div at bounding box center [399, 275] width 249 height 14
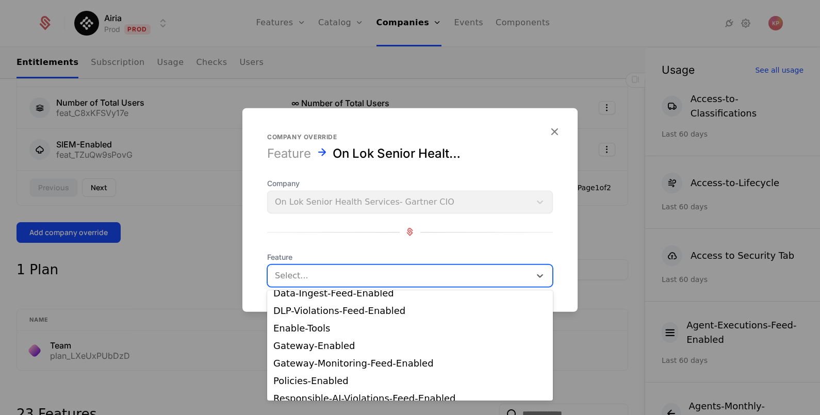
scroll to position [121, 0]
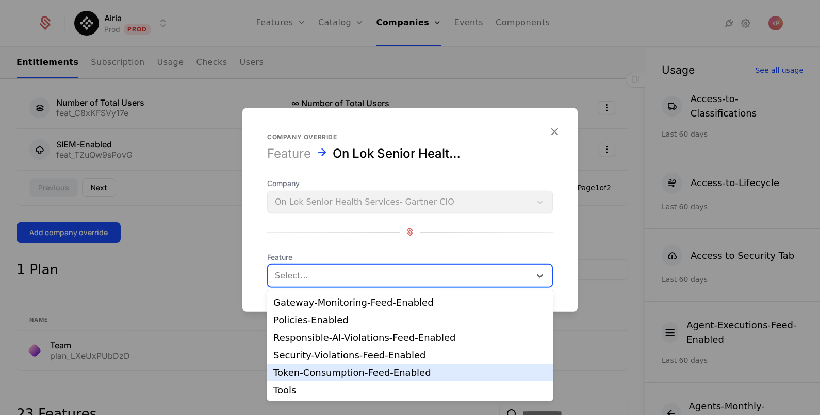
click at [337, 368] on div "Token-Consumption-Feed-Enabled" at bounding box center [409, 372] width 273 height 9
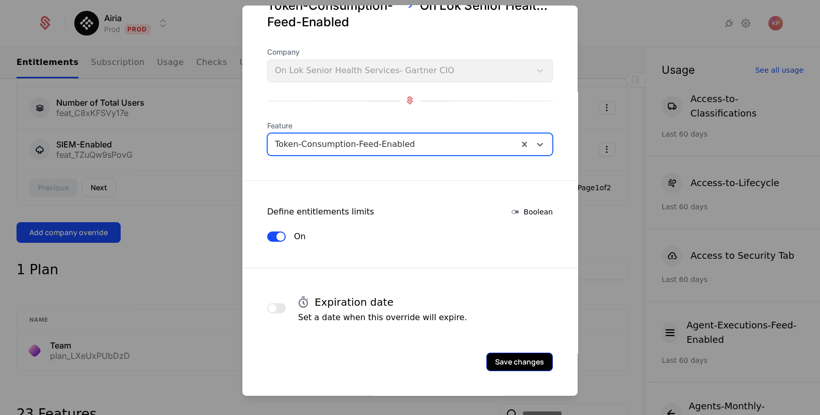
scroll to position [60, 0]
click at [518, 364] on button "Save changes" at bounding box center [520, 361] width 67 height 19
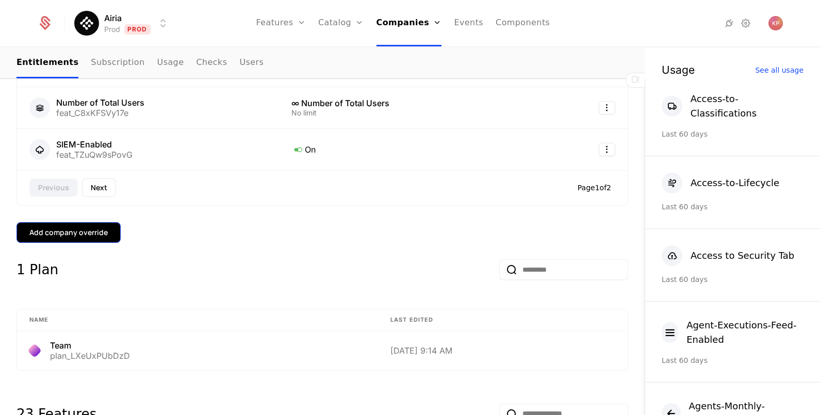
click at [74, 228] on div "Add company override" at bounding box center [68, 233] width 78 height 10
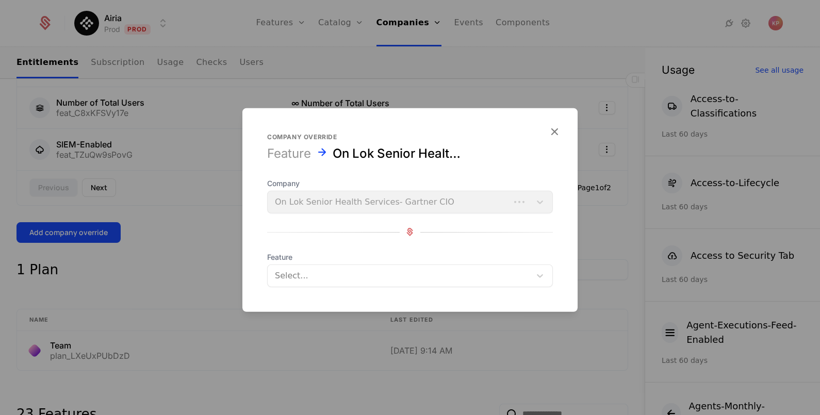
click at [310, 273] on div "Select..." at bounding box center [399, 275] width 263 height 19
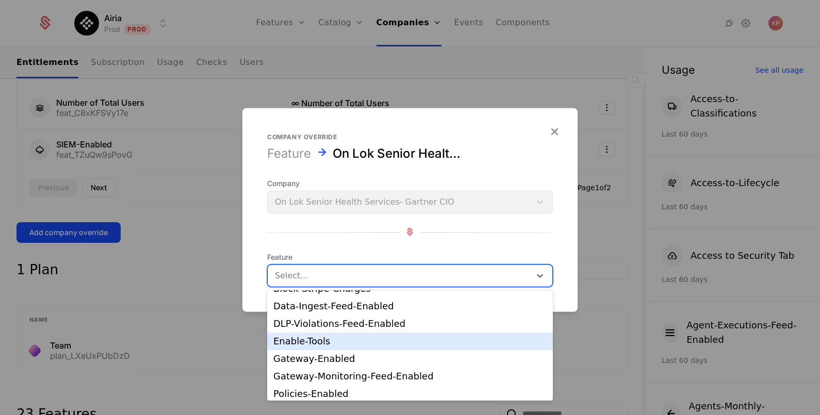
scroll to position [64, 0]
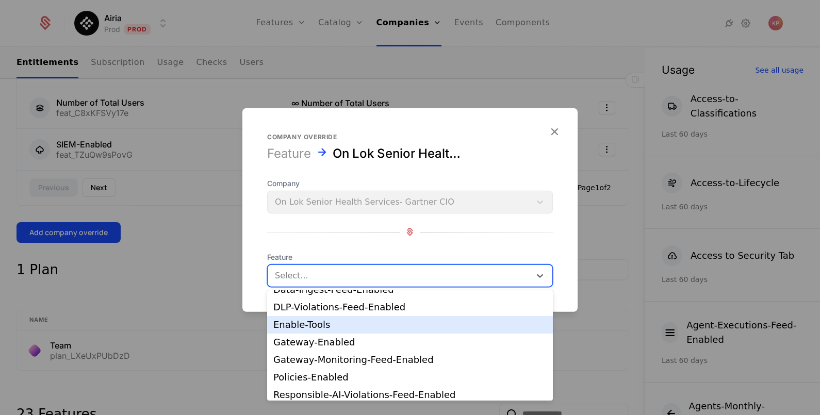
click at [341, 322] on div "Enable-Tools" at bounding box center [409, 324] width 273 height 9
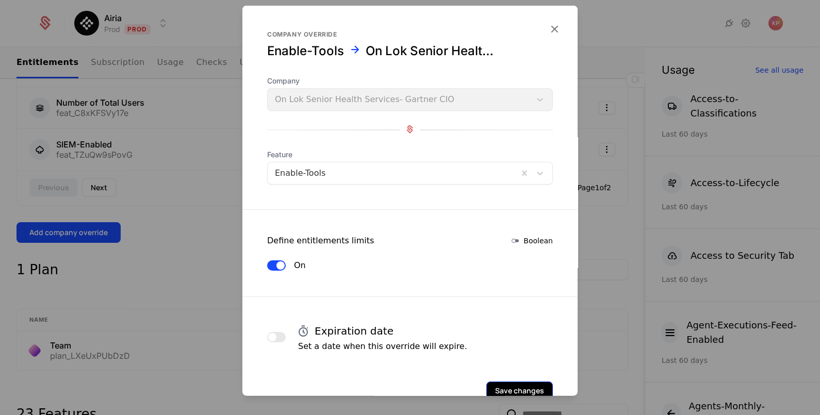
click at [498, 383] on button "Save changes" at bounding box center [520, 390] width 67 height 19
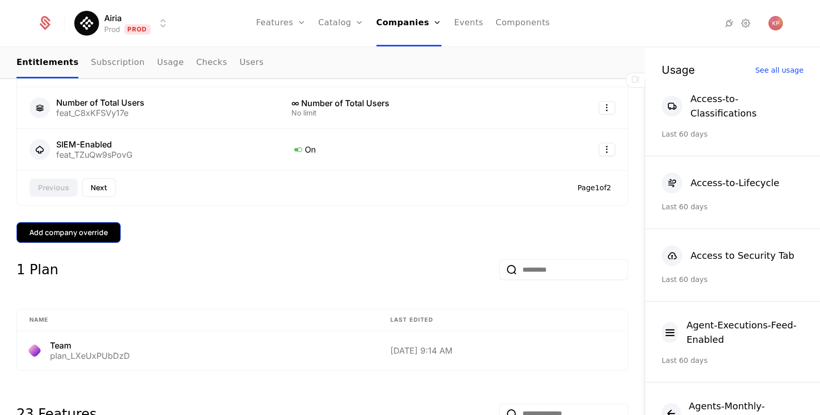
click at [42, 236] on button "Add company override" at bounding box center [69, 232] width 104 height 21
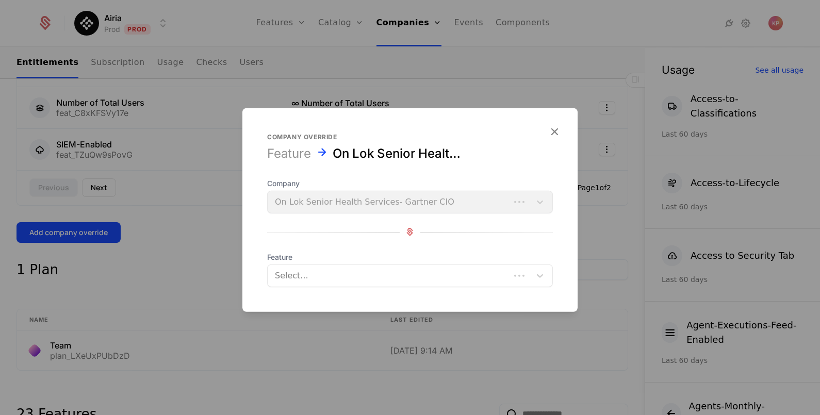
click at [381, 279] on div at bounding box center [389, 275] width 228 height 14
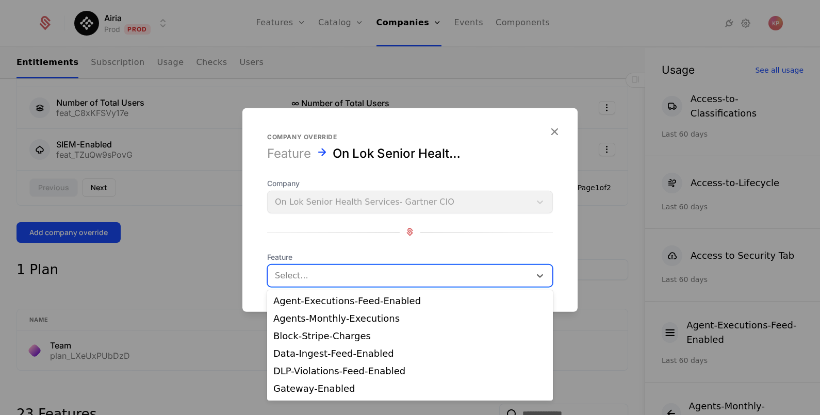
scroll to position [86, 0]
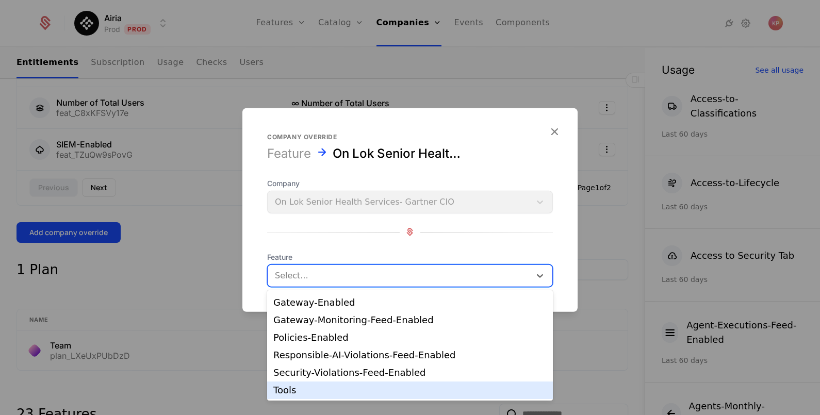
click at [359, 385] on div "Tools" at bounding box center [410, 391] width 286 height 18
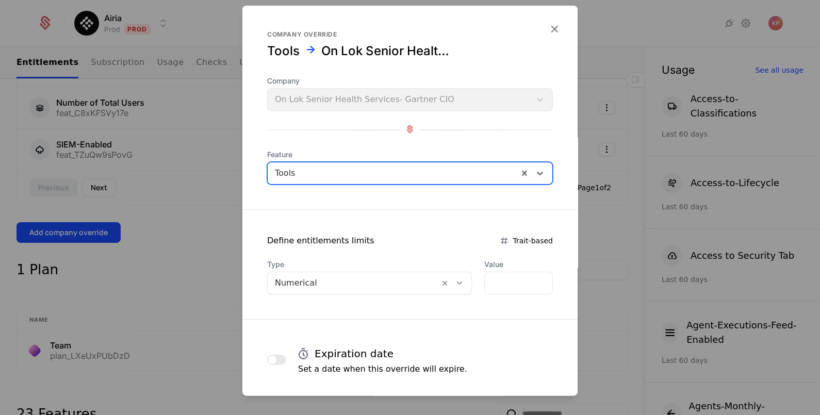
click at [340, 273] on div "Numerical" at bounding box center [354, 282] width 172 height 19
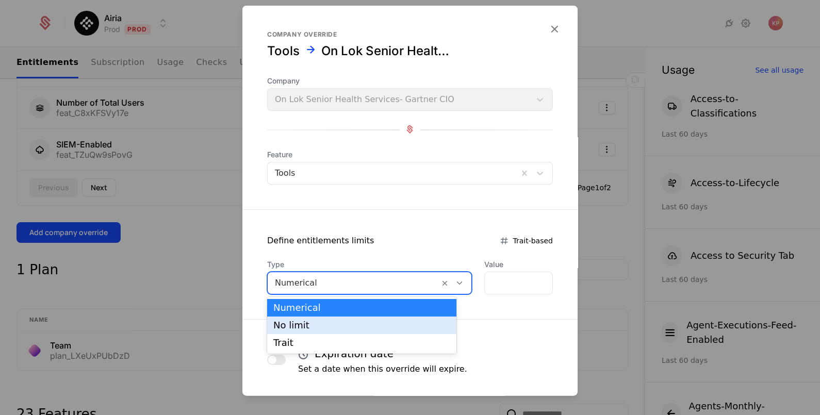
click at [344, 322] on div "No limit" at bounding box center [361, 325] width 177 height 9
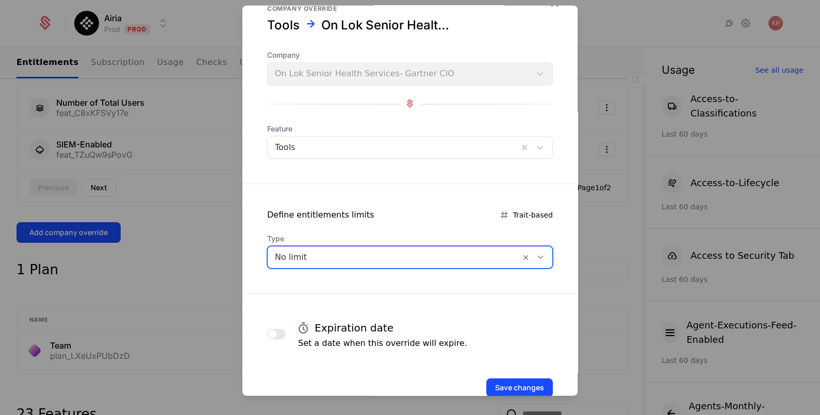
scroll to position [50, 0]
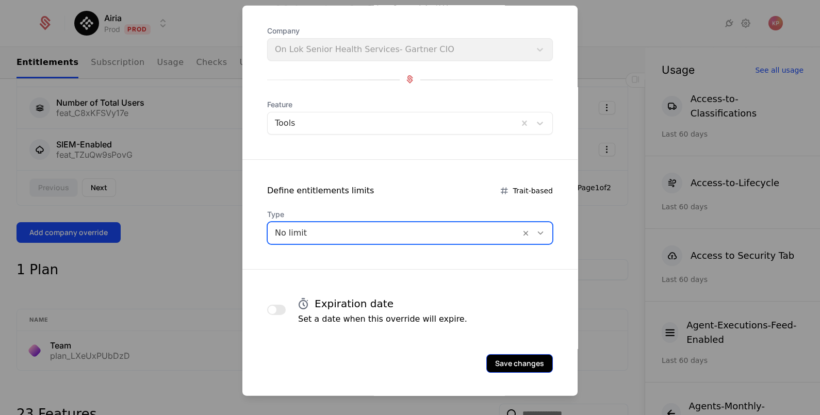
click at [520, 356] on button "Save changes" at bounding box center [520, 363] width 67 height 19
